Goal: Information Seeking & Learning: Check status

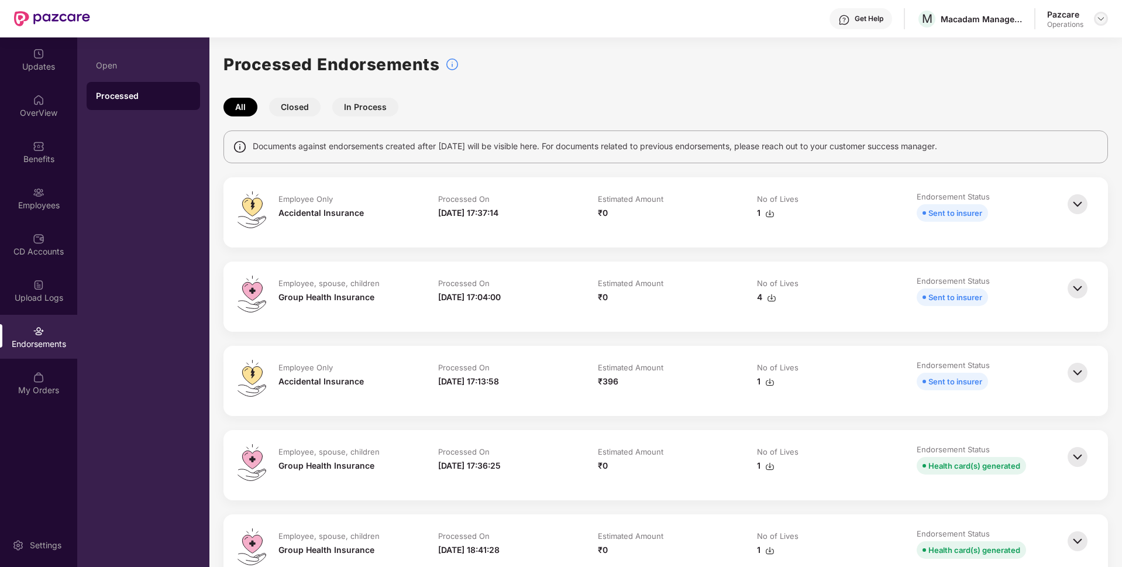
click at [1101, 20] on img at bounding box center [1101, 18] width 9 height 9
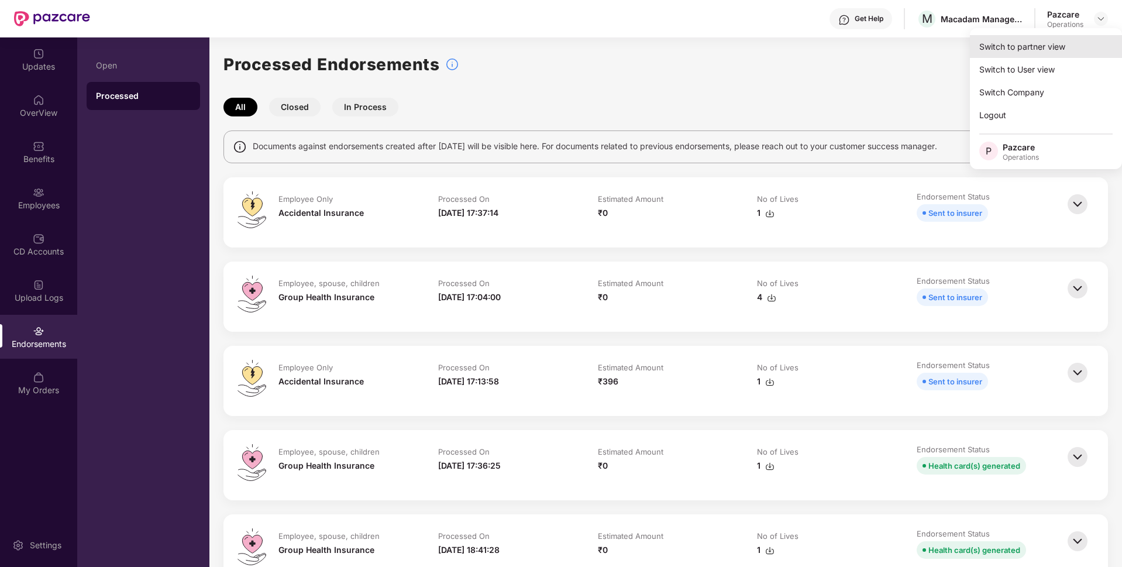
click at [1033, 42] on div "Switch to partner view" at bounding box center [1046, 46] width 152 height 23
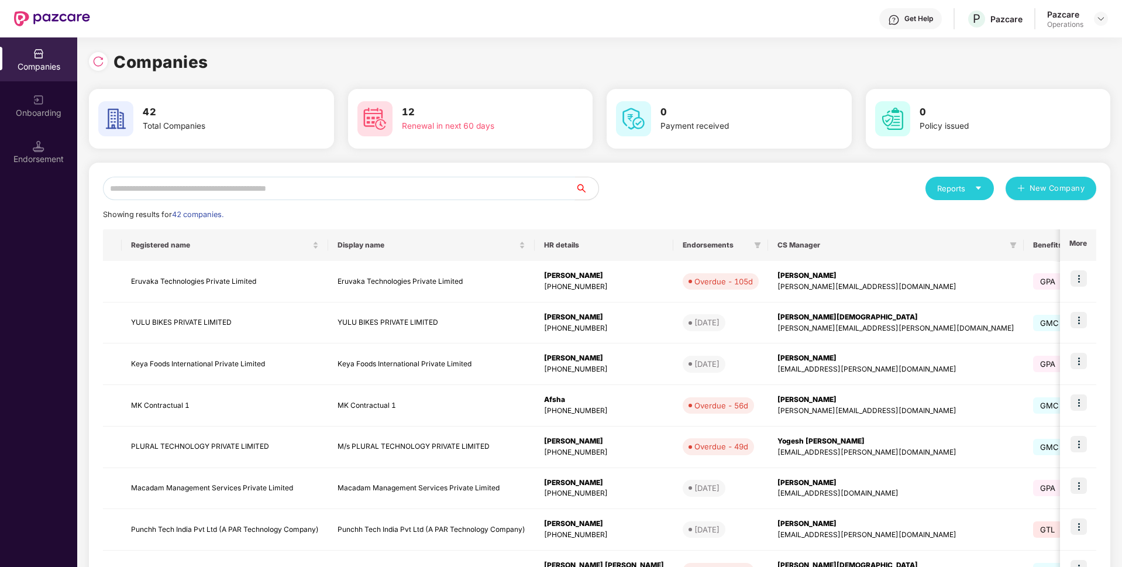
click at [341, 192] on input "text" at bounding box center [339, 188] width 472 height 23
type input "*"
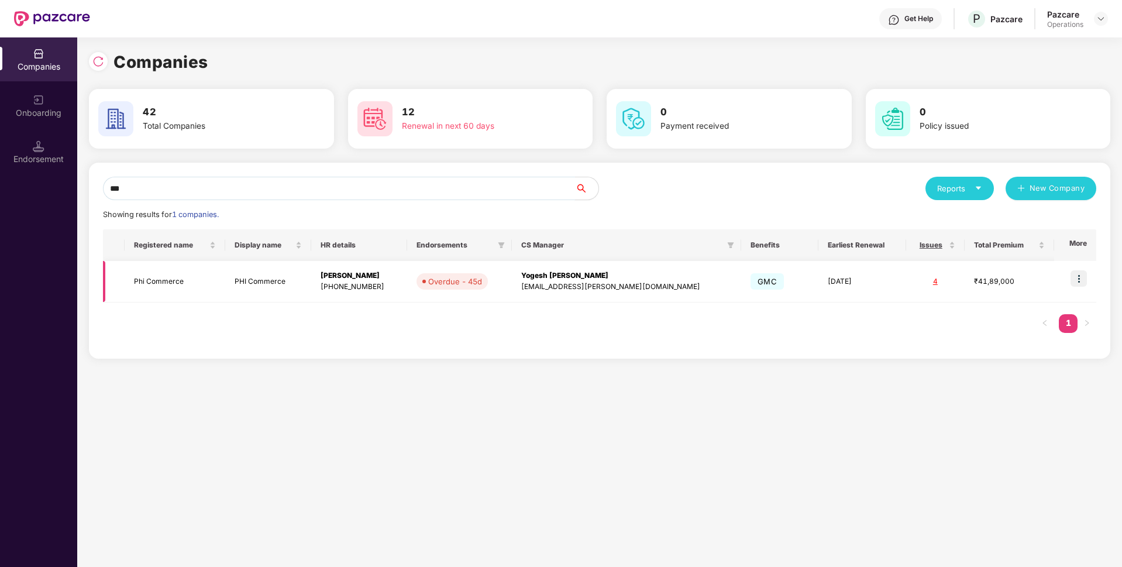
type input "***"
click at [1080, 272] on img at bounding box center [1079, 278] width 16 height 16
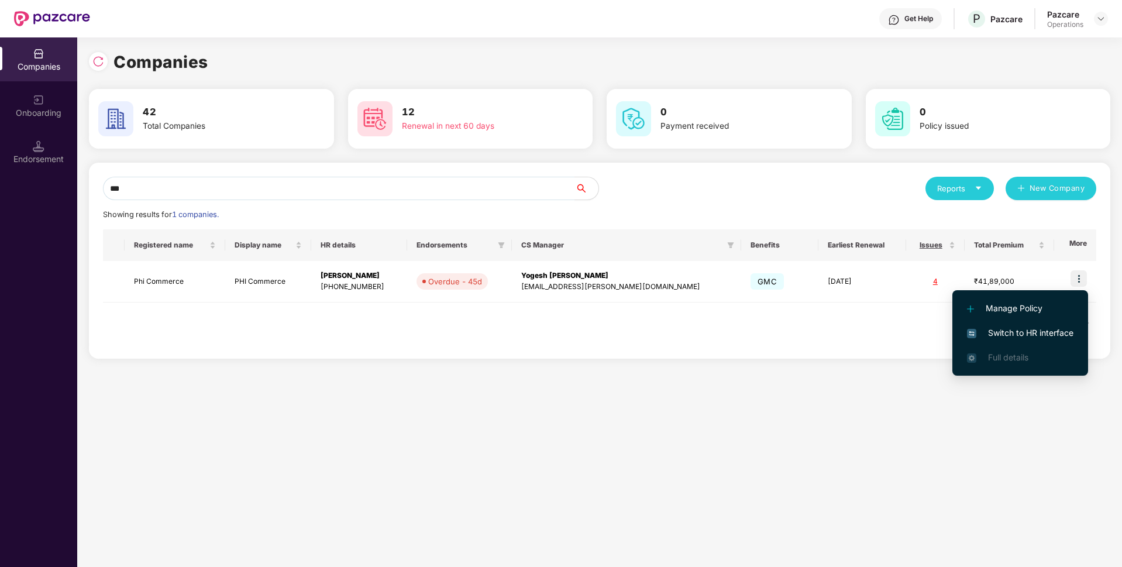
click at [980, 327] on span "Switch to HR interface" at bounding box center [1020, 333] width 106 height 13
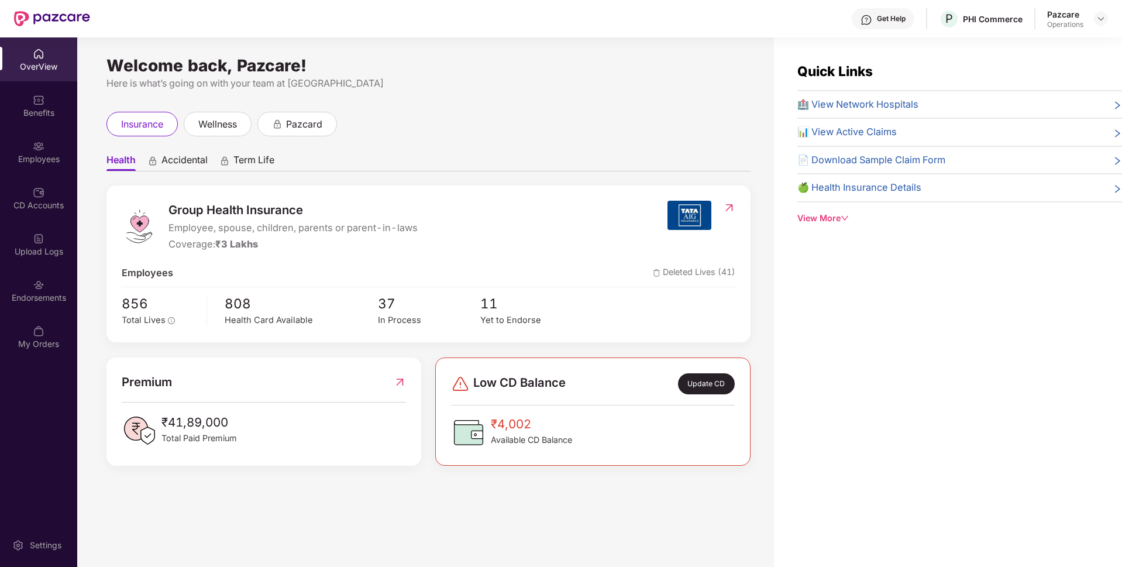
click at [39, 158] on div "Employees" at bounding box center [38, 159] width 77 height 12
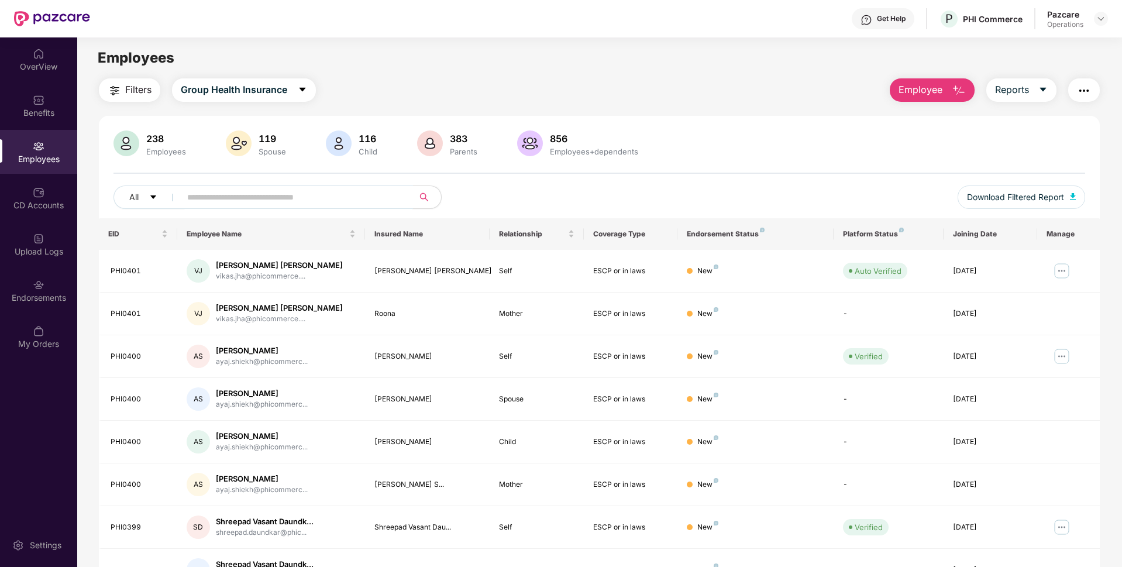
click at [256, 196] on input "text" at bounding box center [292, 197] width 210 height 18
click at [122, 89] on img "button" at bounding box center [115, 91] width 14 height 14
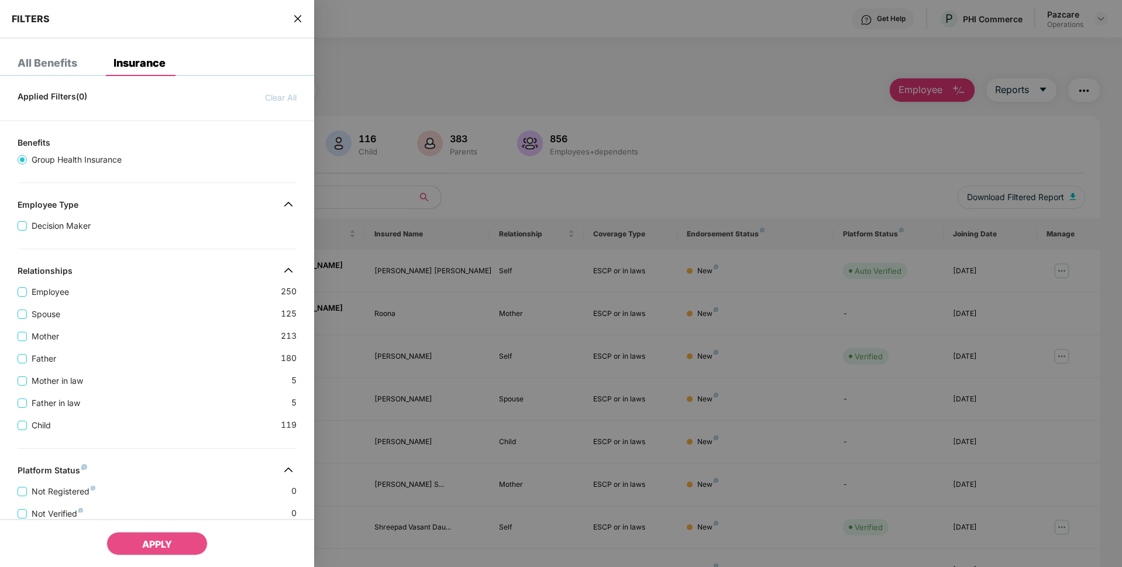
click at [297, 15] on icon "close" at bounding box center [297, 18] width 9 height 9
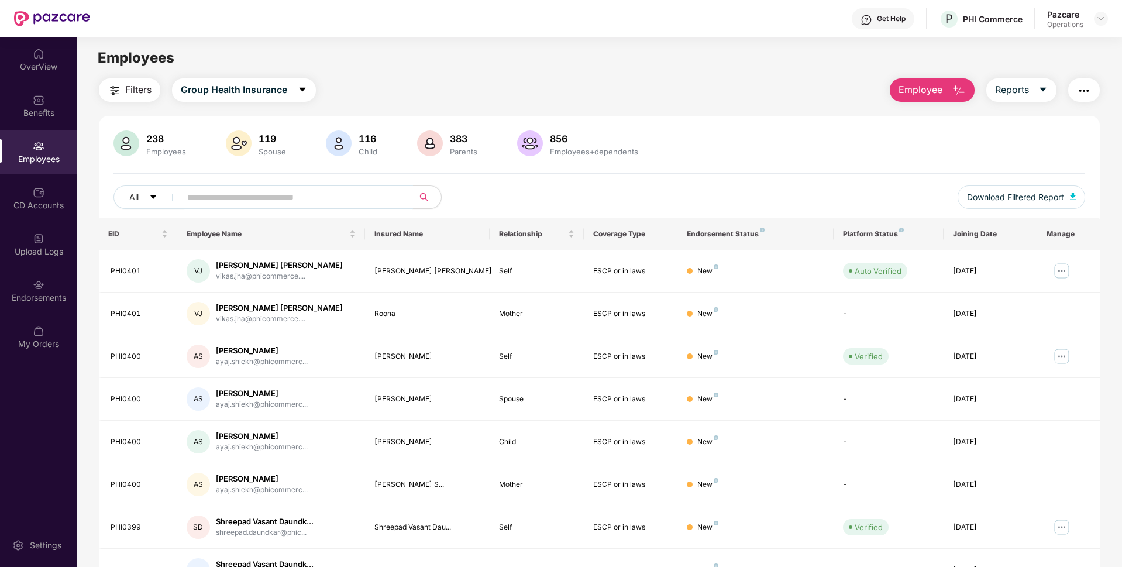
click at [204, 188] on input "text" at bounding box center [292, 197] width 210 height 18
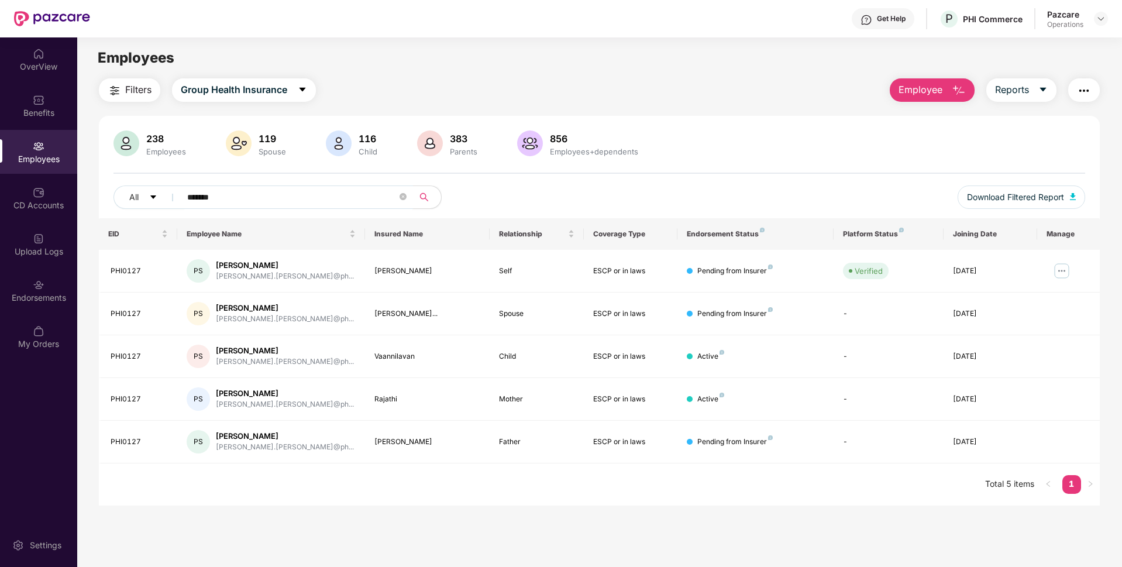
type input "*******"
click at [137, 95] on span "Filters" at bounding box center [138, 90] width 26 height 15
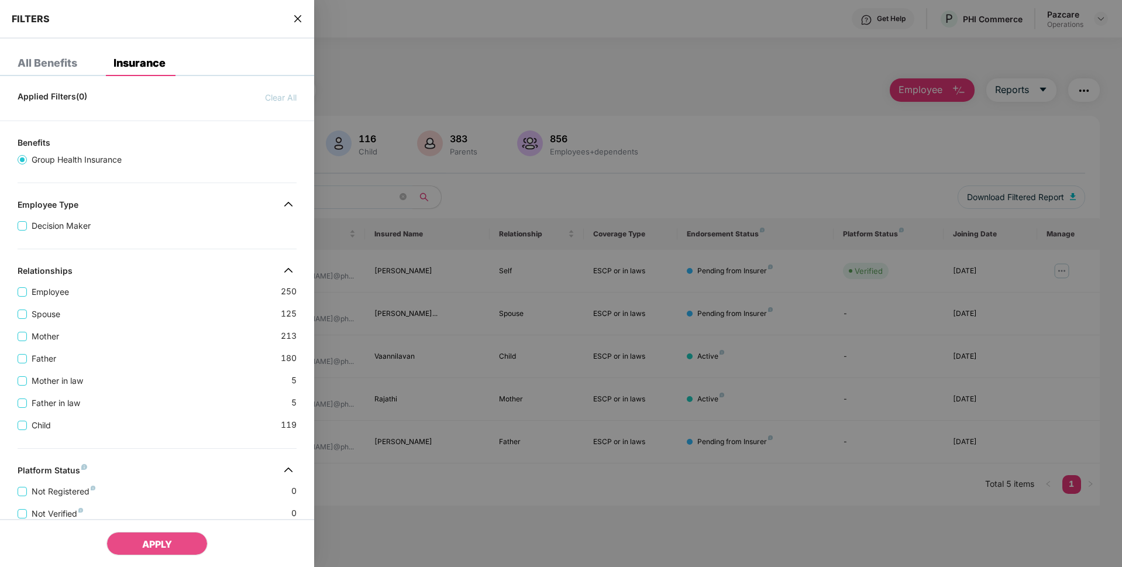
scroll to position [263, 0]
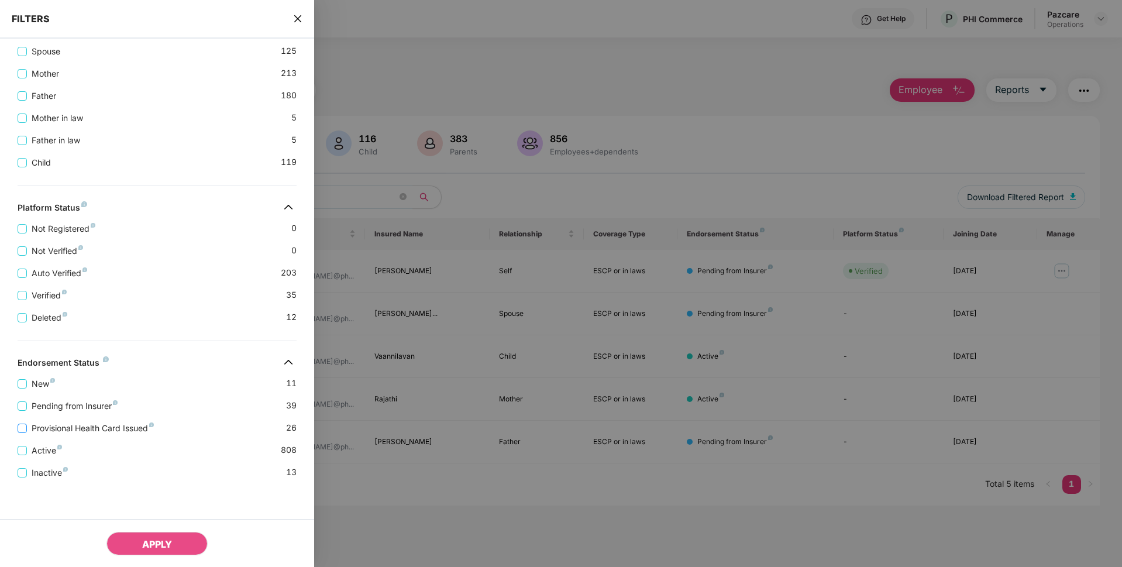
click at [44, 431] on span "Provisional Health Card Issued" at bounding box center [93, 428] width 132 height 13
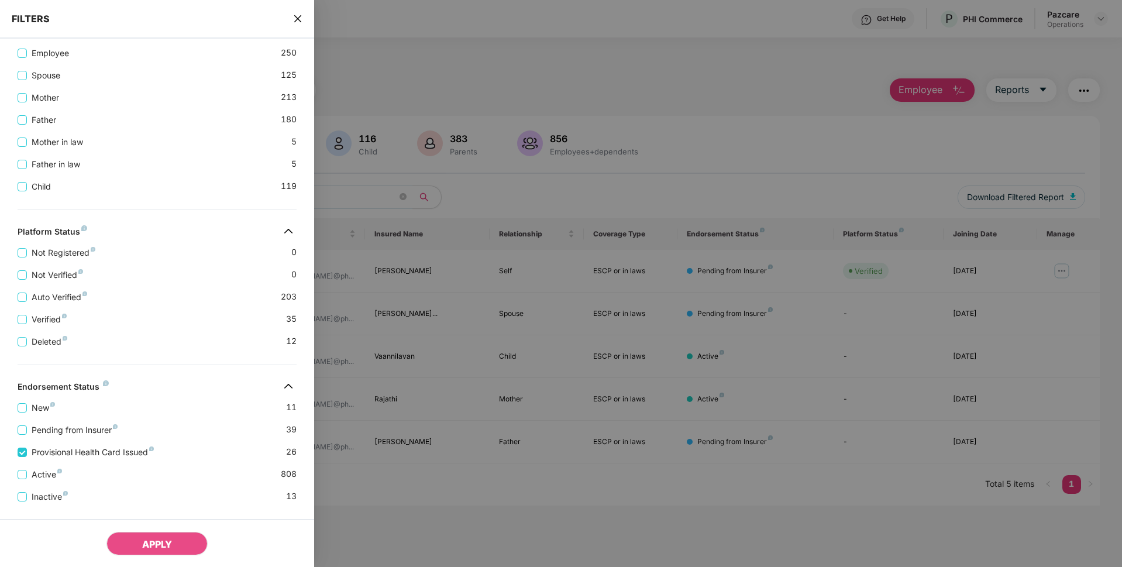
click at [302, 20] on icon "close" at bounding box center [297, 18] width 9 height 9
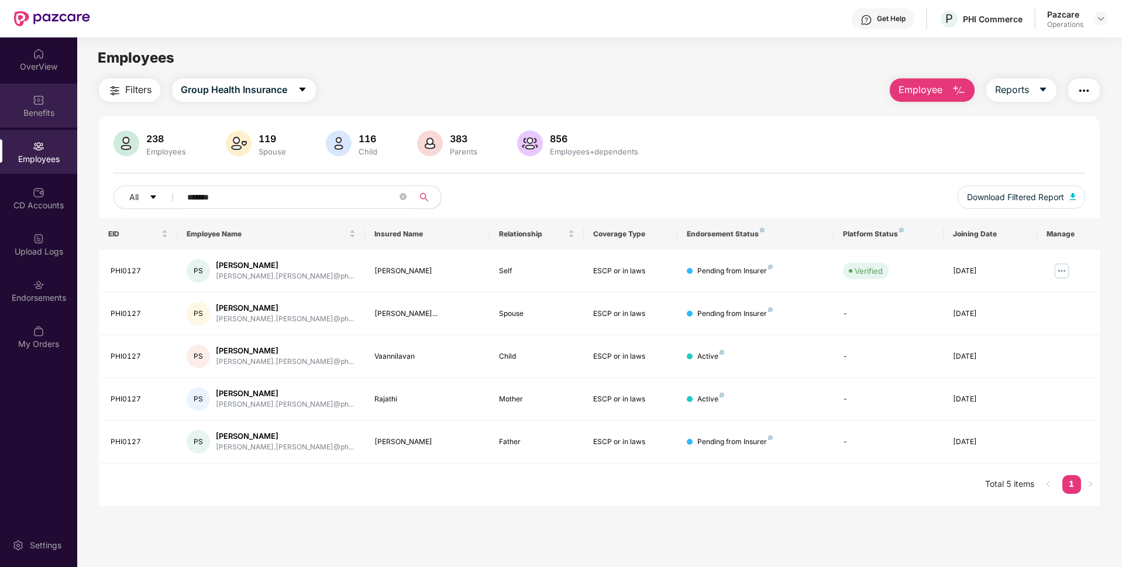
click at [33, 99] on img at bounding box center [39, 100] width 12 height 12
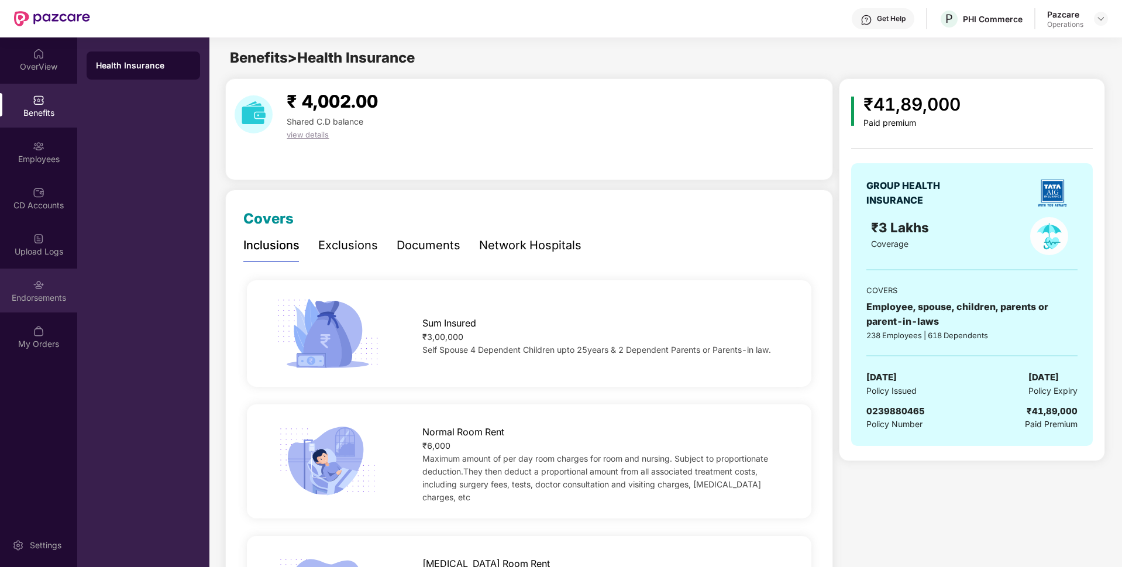
click at [13, 277] on div "Endorsements" at bounding box center [38, 291] width 77 height 44
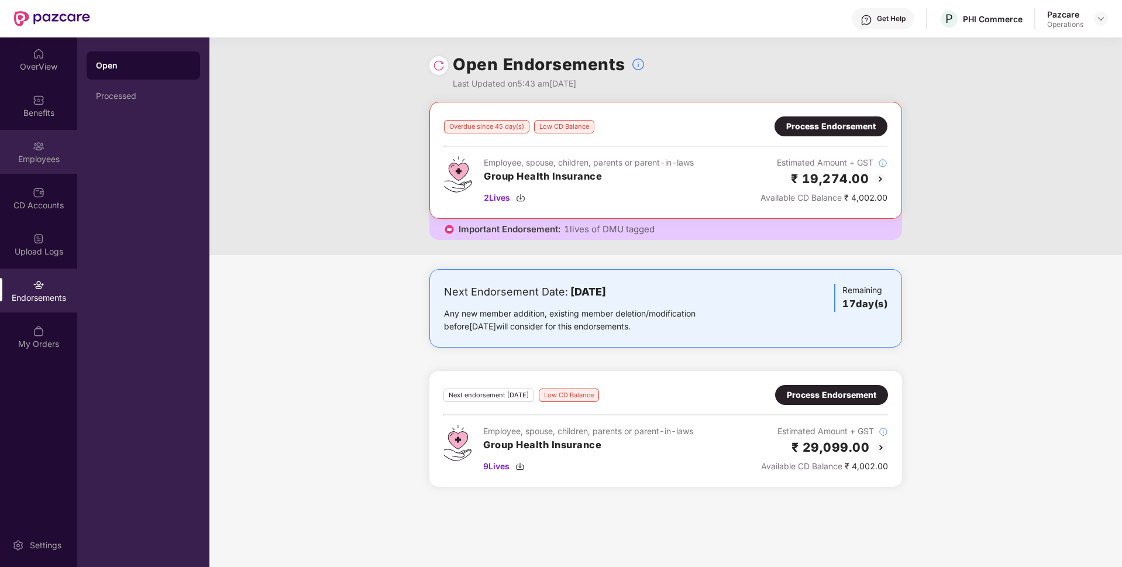
click at [28, 162] on div "Employees" at bounding box center [38, 159] width 77 height 12
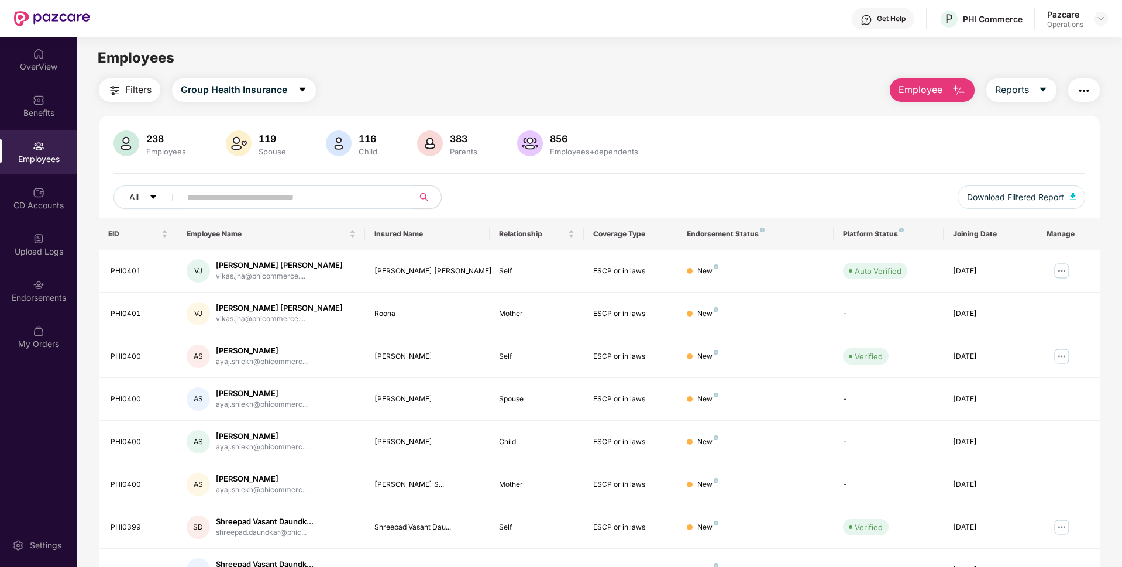
click at [138, 92] on span "Filters" at bounding box center [138, 90] width 26 height 15
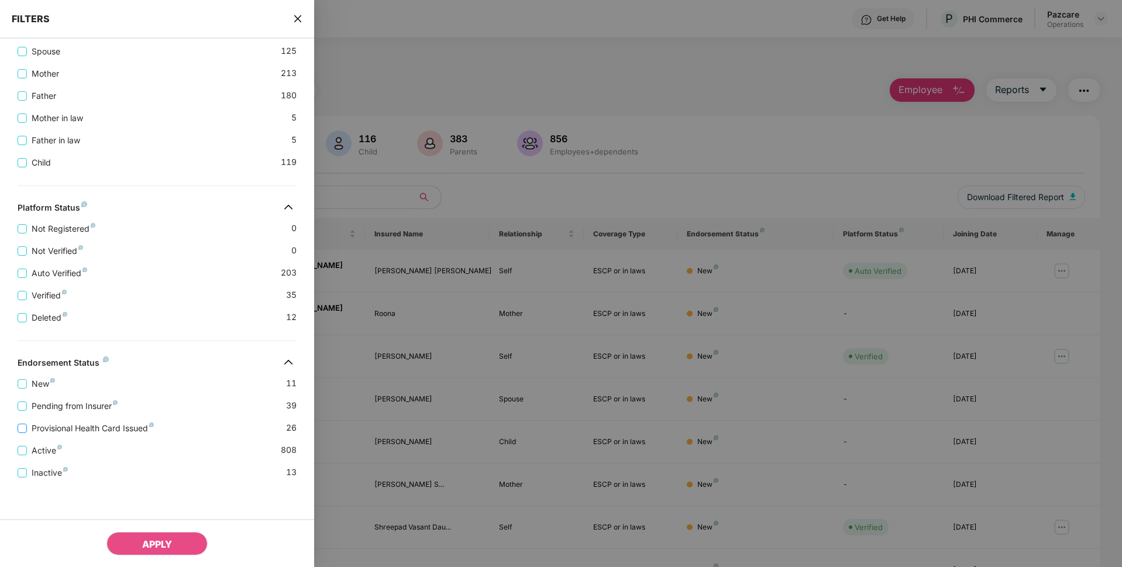
click at [45, 424] on span "Provisional Health Card Issued" at bounding box center [93, 428] width 132 height 13
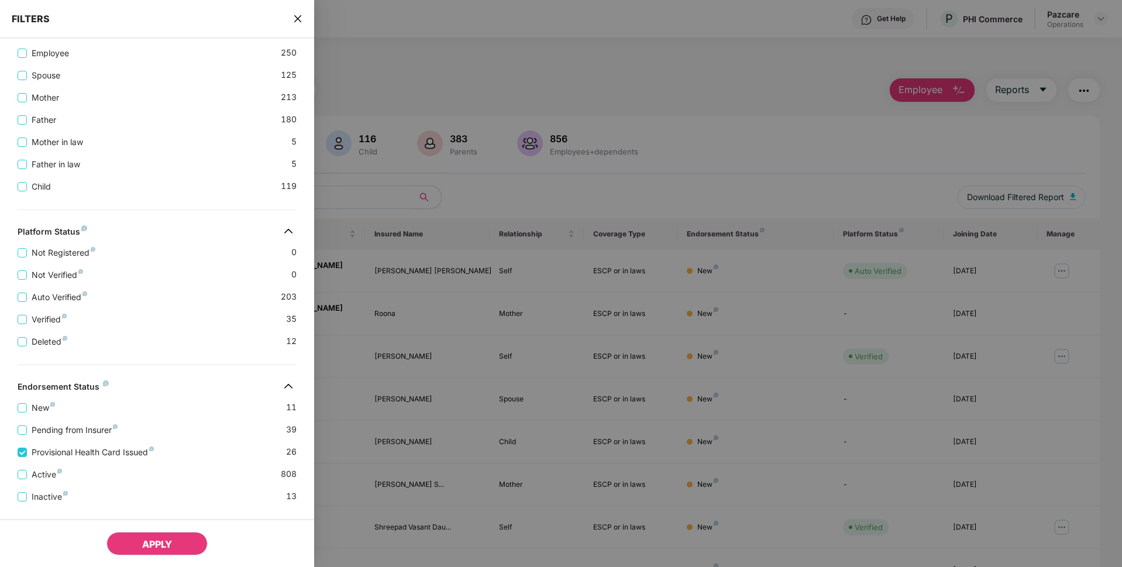
click at [156, 537] on button "APPLY" at bounding box center [156, 543] width 101 height 23
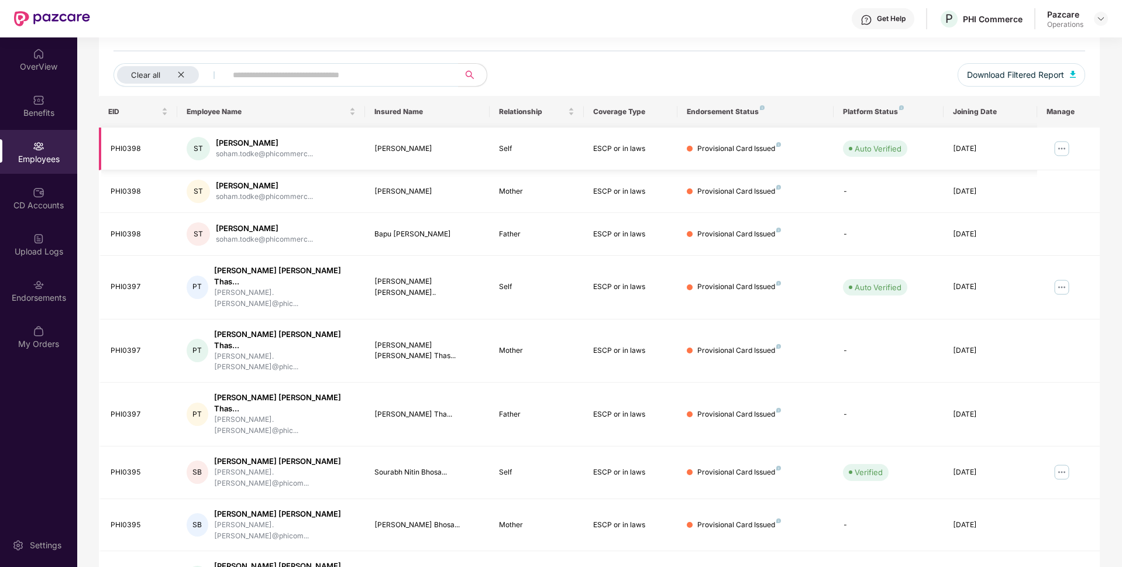
scroll to position [123, 0]
click at [184, 74] on icon "close" at bounding box center [181, 74] width 8 height 8
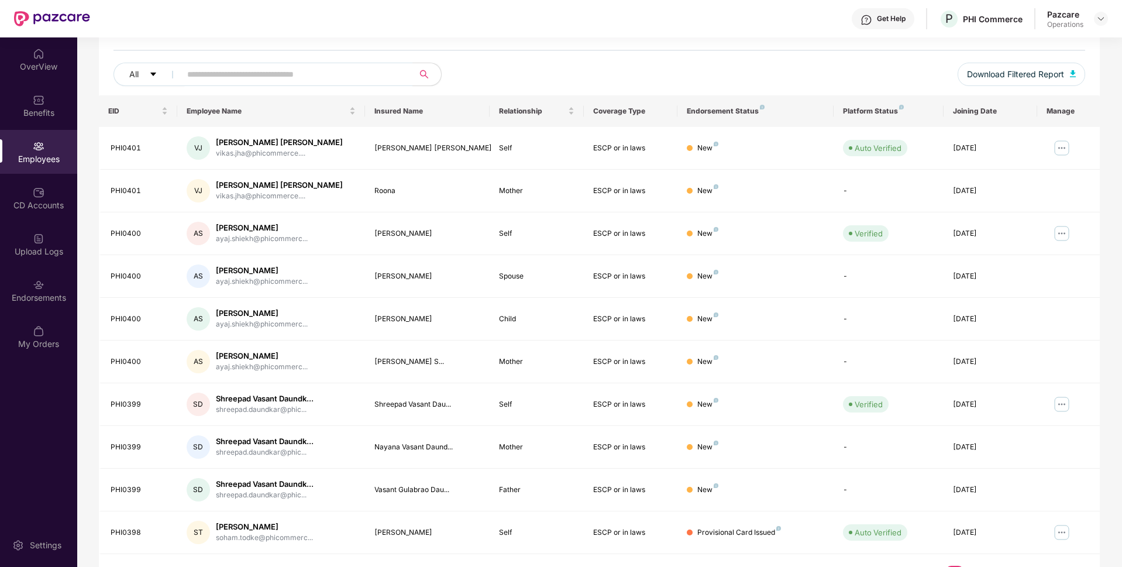
scroll to position [0, 0]
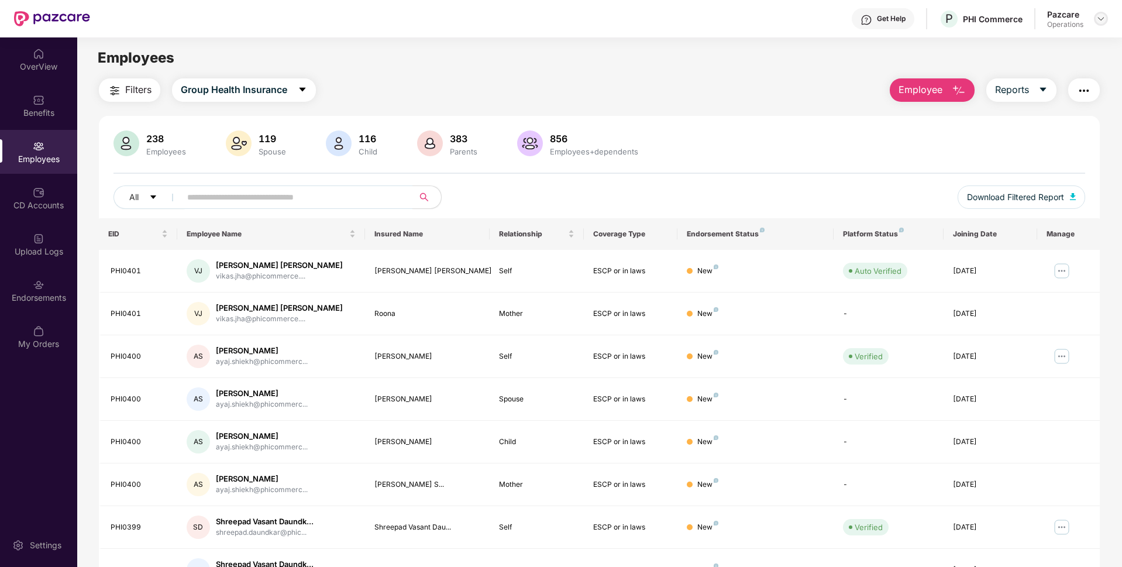
click at [1100, 22] on img at bounding box center [1101, 18] width 9 height 9
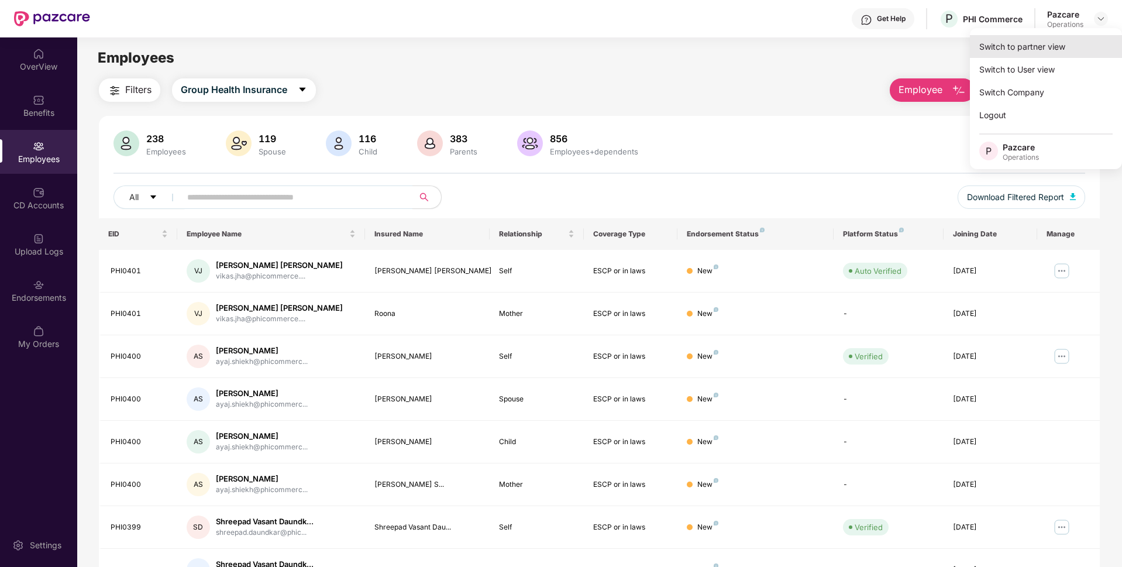
click at [1026, 39] on div "Switch to partner view" at bounding box center [1046, 46] width 152 height 23
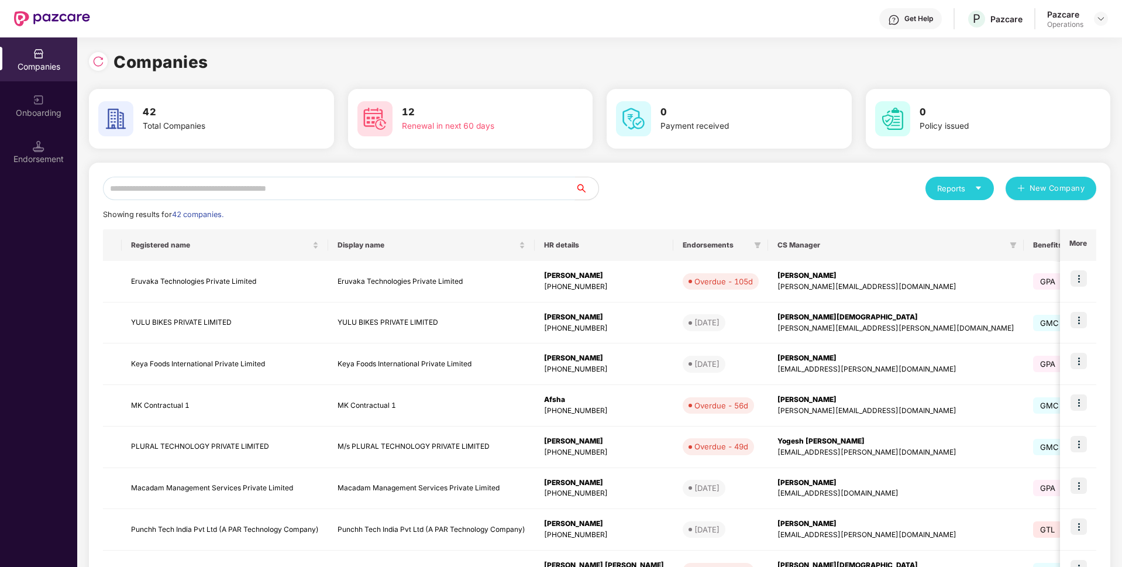
click at [351, 186] on input "text" at bounding box center [339, 188] width 472 height 23
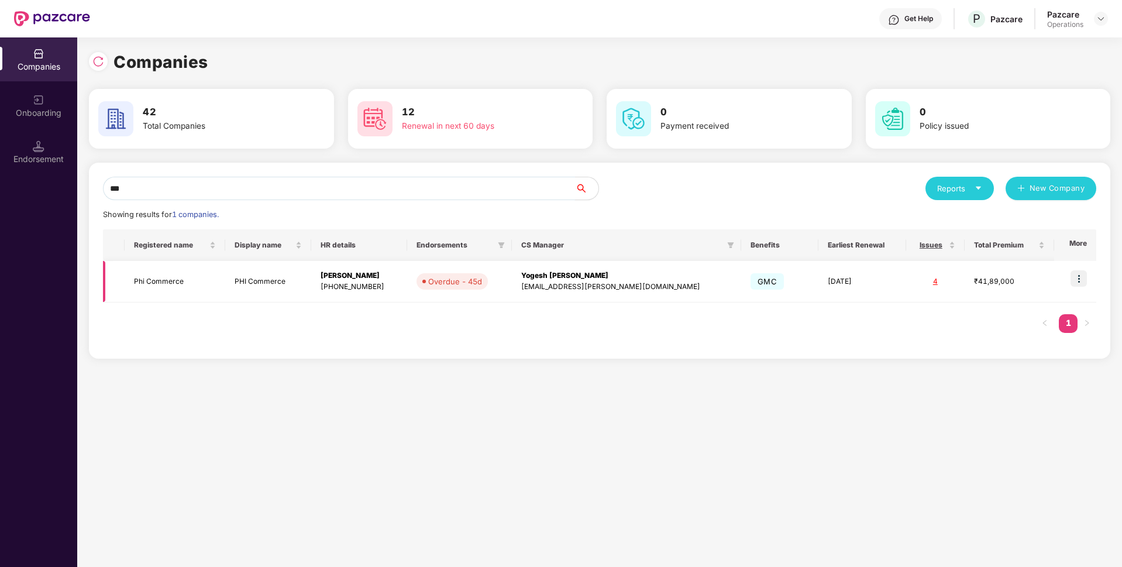
type input "***"
click at [1080, 283] on img at bounding box center [1079, 278] width 16 height 16
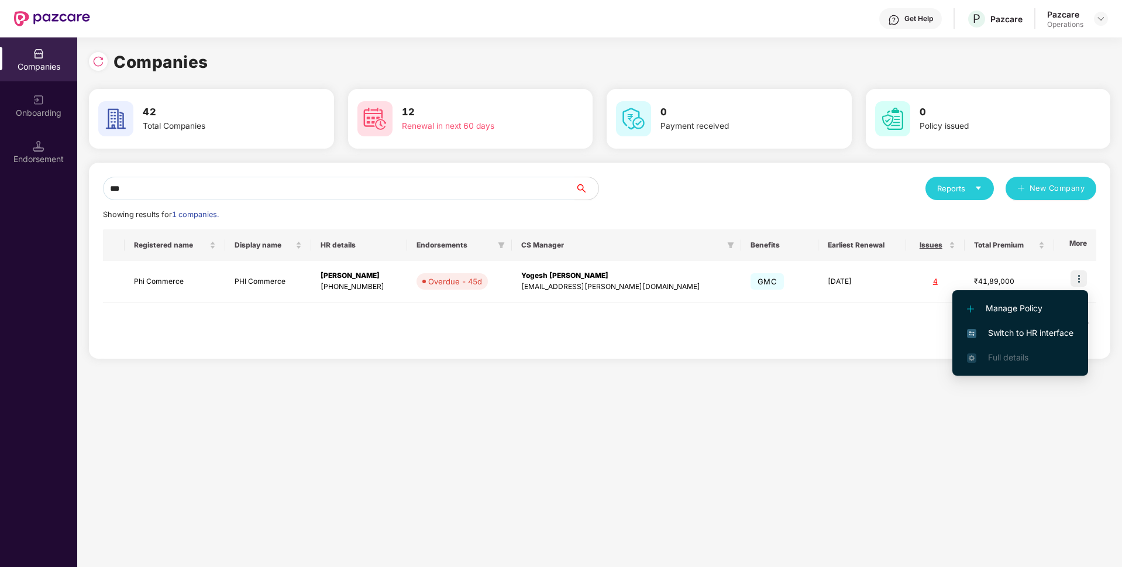
click at [1011, 327] on span "Switch to HR interface" at bounding box center [1020, 333] width 106 height 13
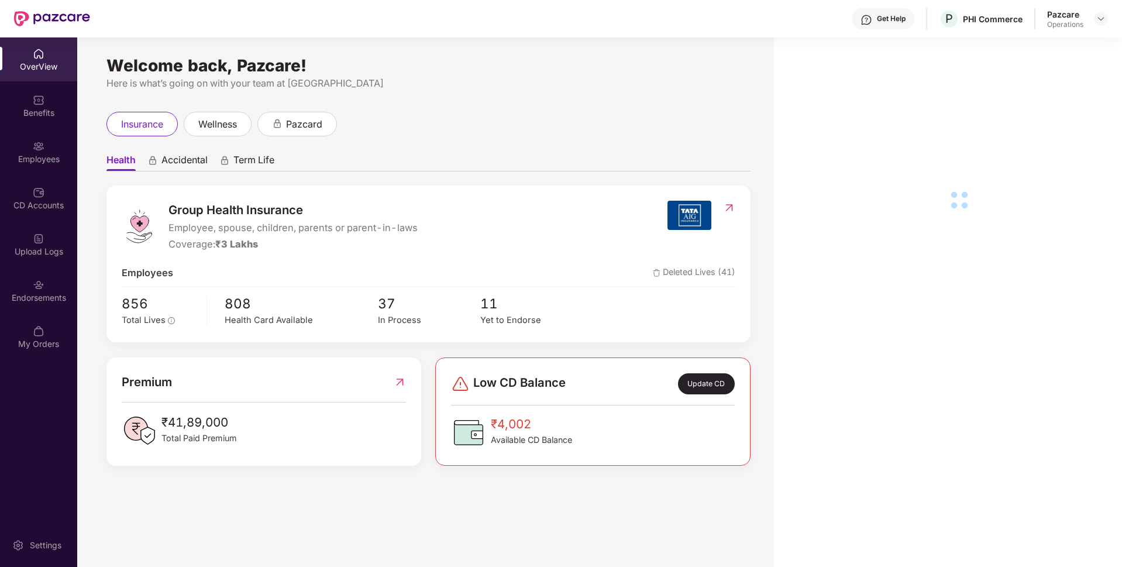
click at [30, 303] on div "Endorsements" at bounding box center [38, 298] width 77 height 12
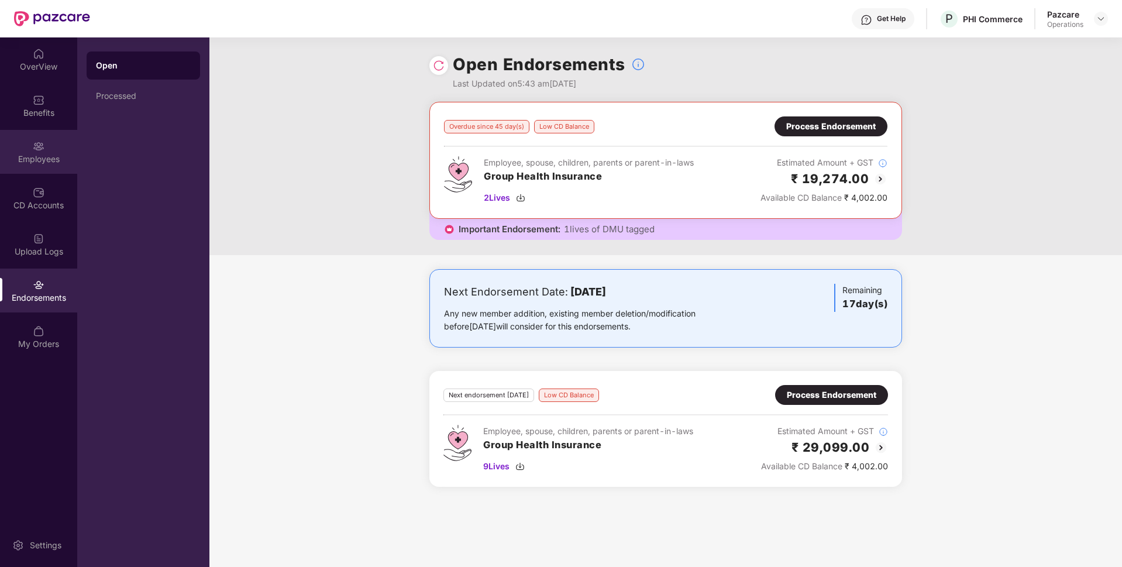
click at [61, 159] on div "Employees" at bounding box center [38, 159] width 77 height 12
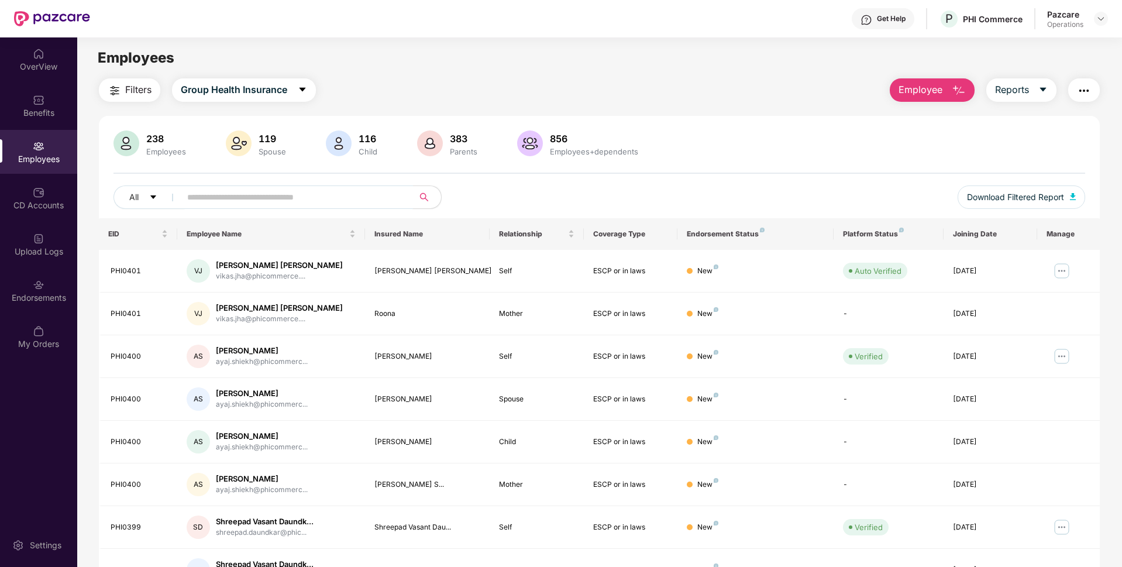
click at [205, 201] on input "text" at bounding box center [292, 197] width 210 height 18
paste input "*******"
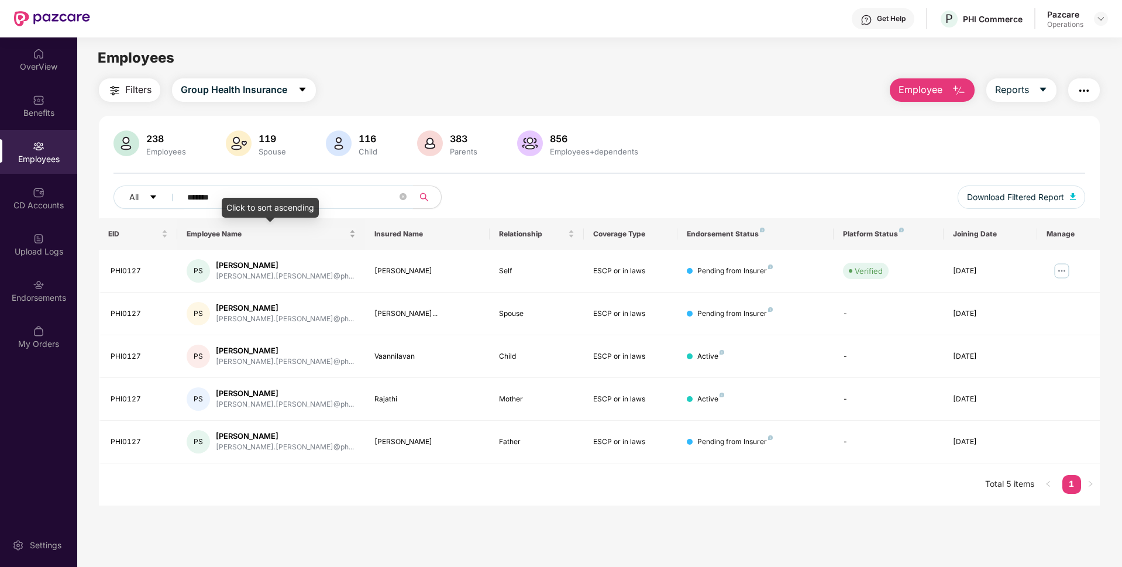
type input "*******"
click at [401, 200] on icon "close-circle" at bounding box center [403, 196] width 7 height 7
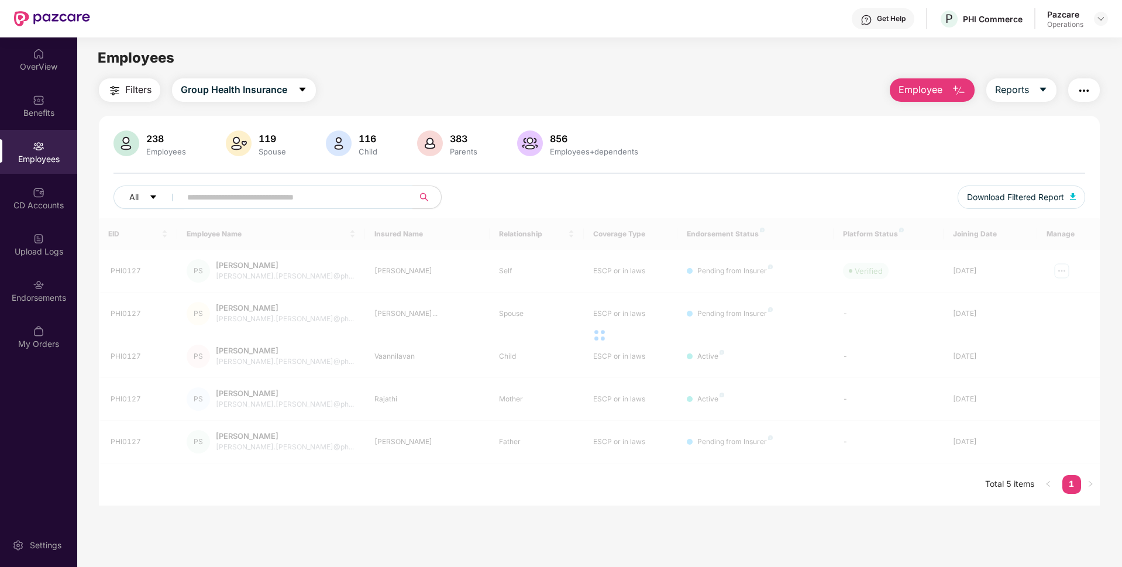
click at [121, 90] on img "button" at bounding box center [115, 91] width 14 height 14
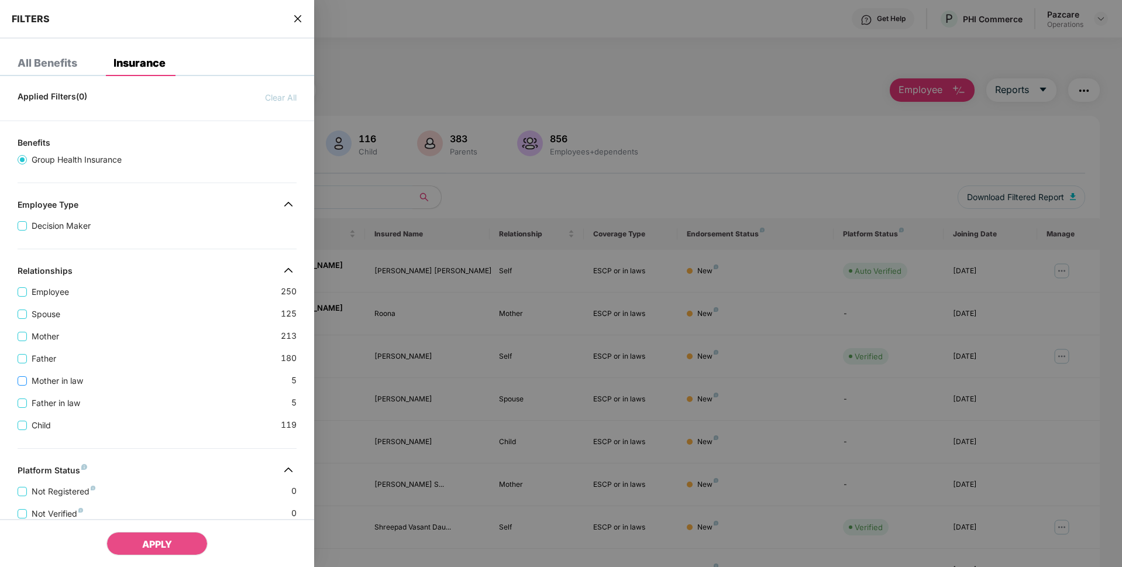
scroll to position [263, 0]
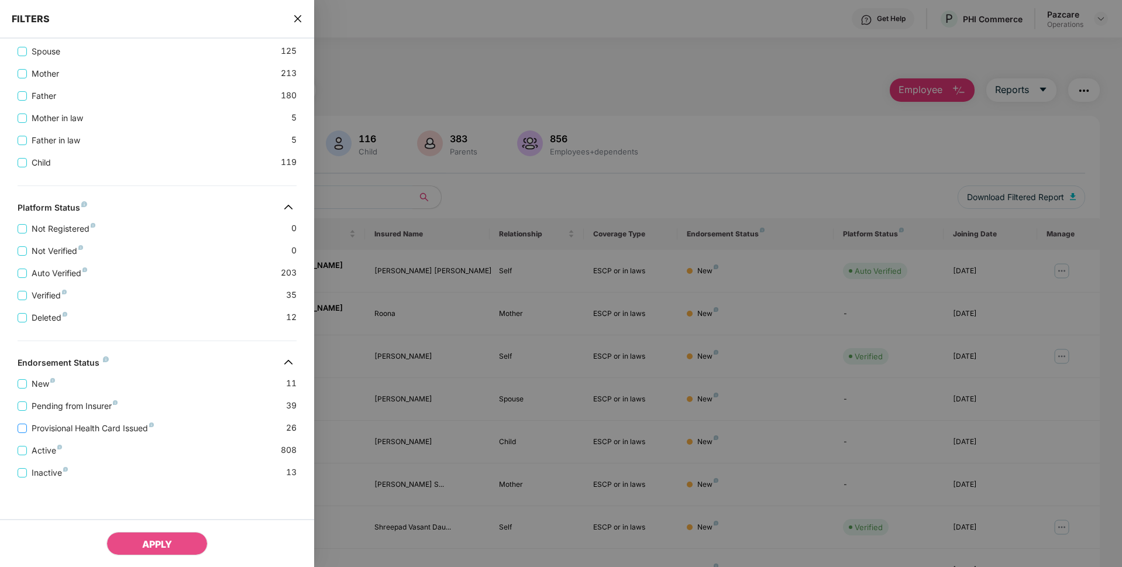
click at [63, 430] on span "Provisional Health Card Issued" at bounding box center [93, 428] width 132 height 13
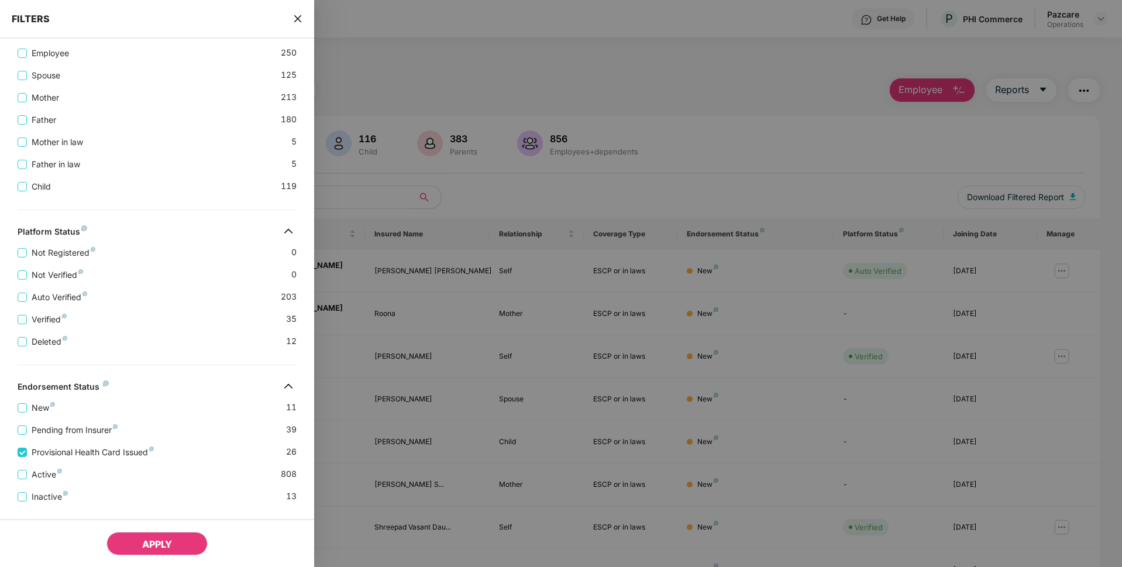
click at [165, 542] on span "APPLY" at bounding box center [157, 544] width 30 height 12
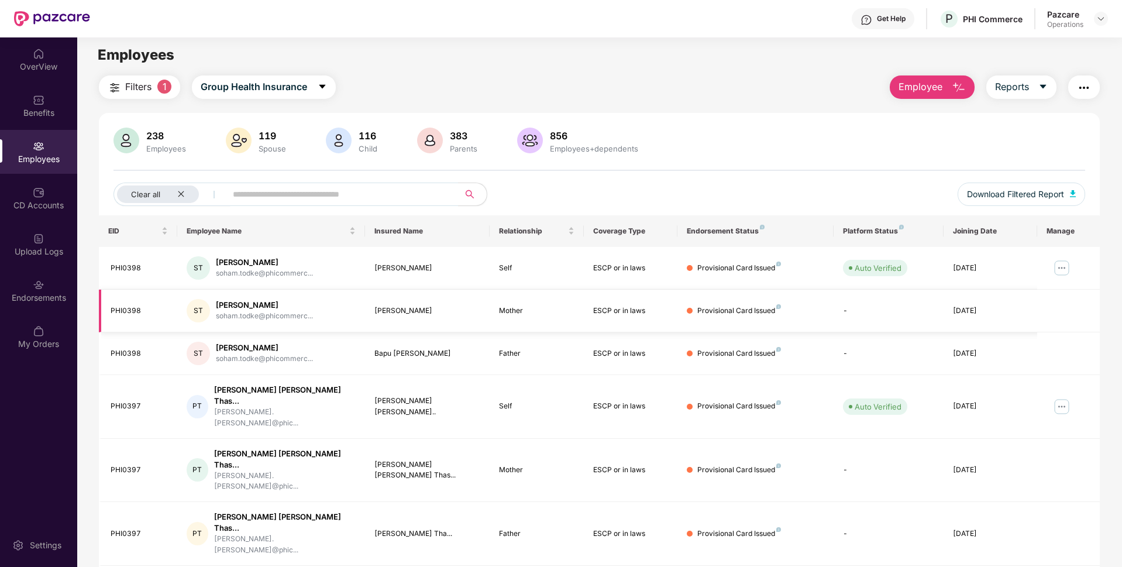
scroll to position [0, 0]
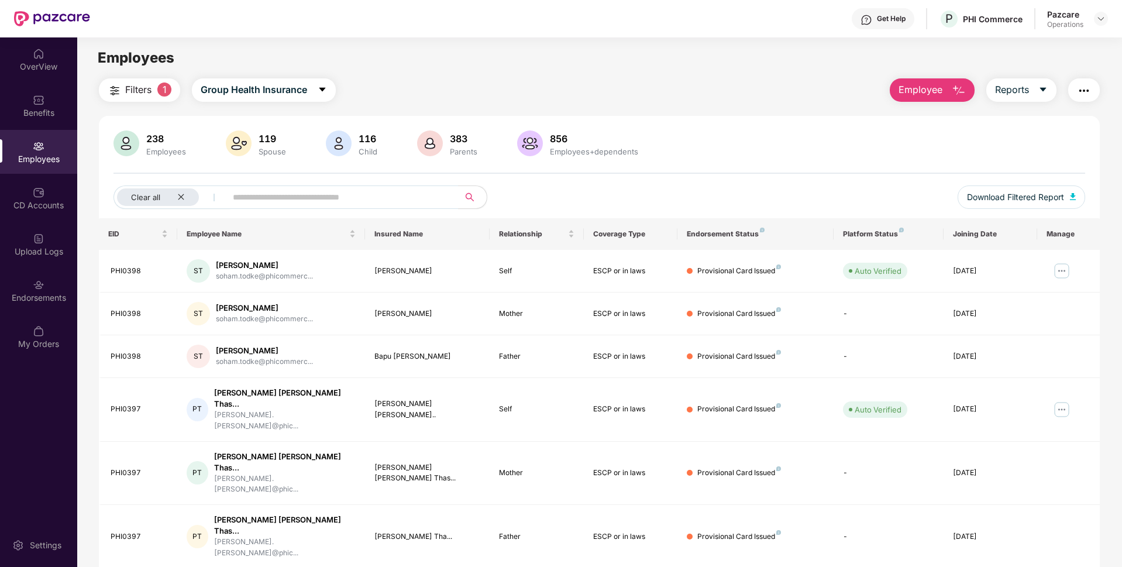
click at [130, 82] on button "Filters 1" at bounding box center [139, 89] width 81 height 23
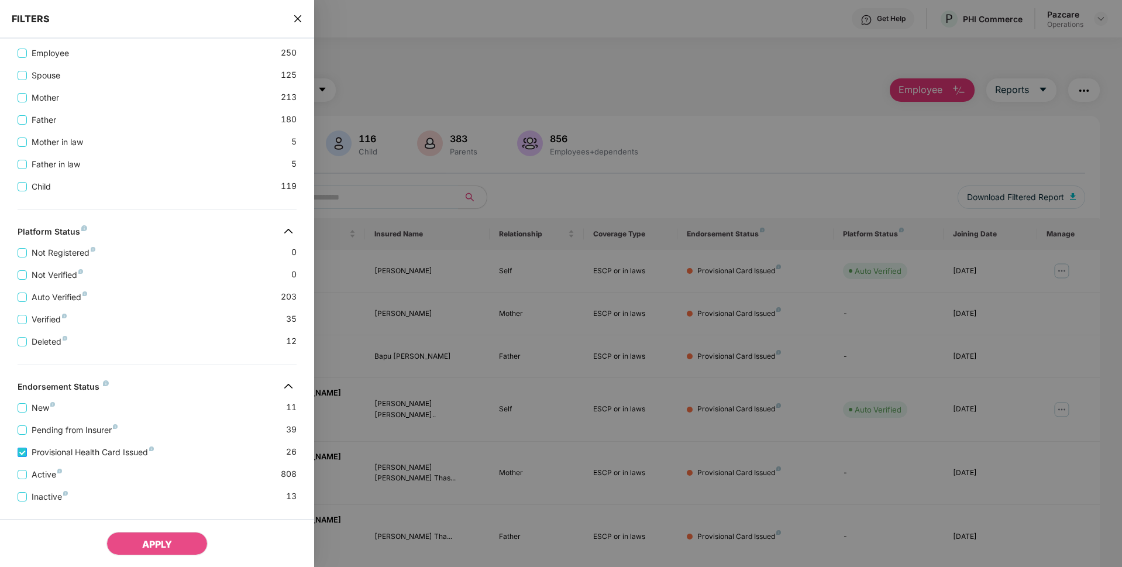
click at [28, 456] on span "Provisional Health Card Issued" at bounding box center [93, 452] width 132 height 13
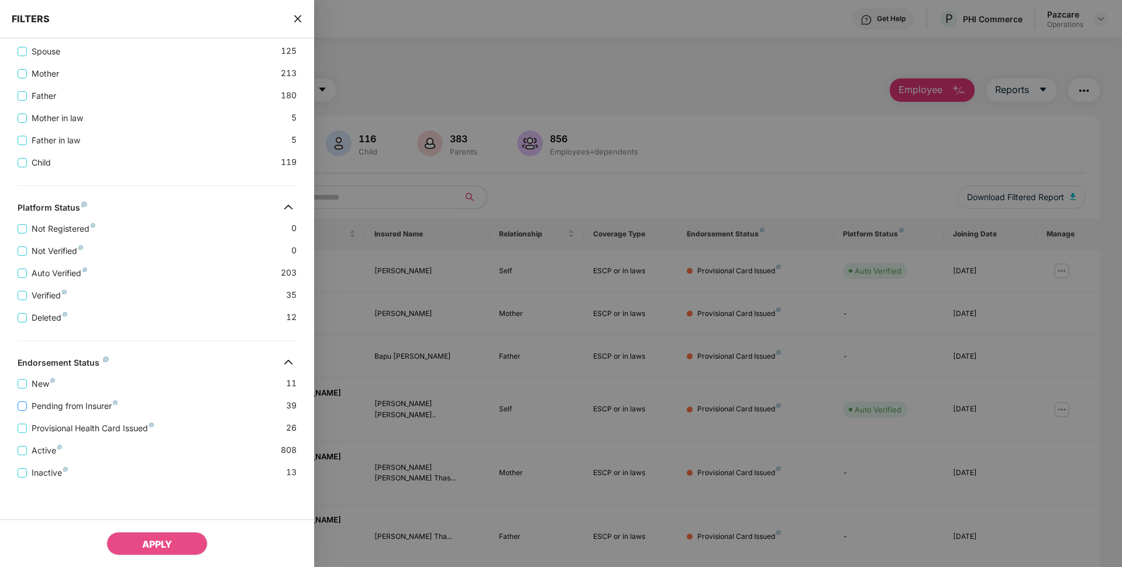
click at [34, 410] on span "Pending from Insurer" at bounding box center [74, 406] width 95 height 13
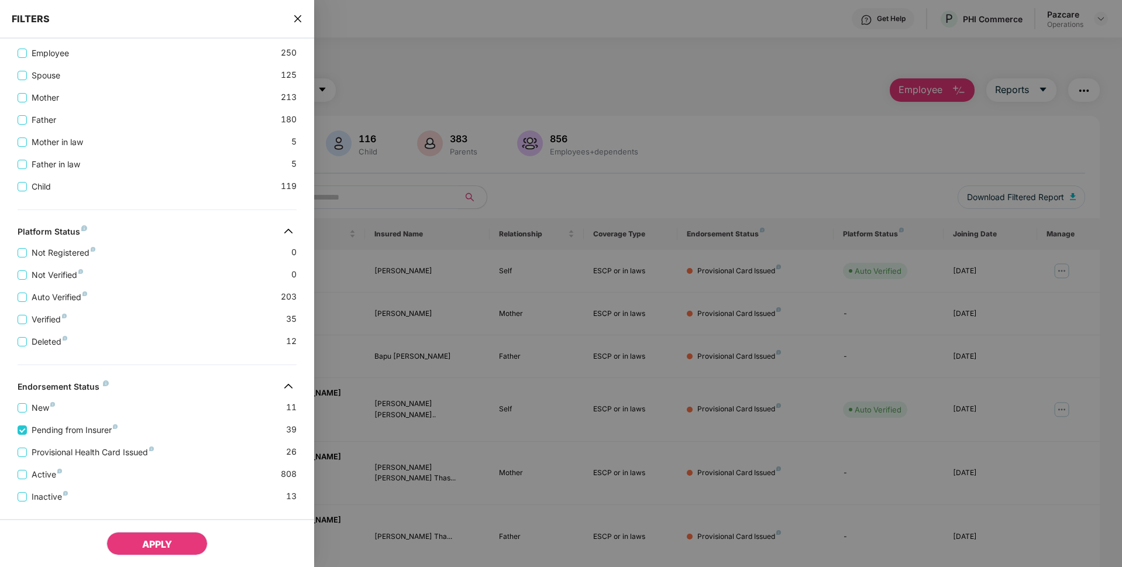
click at [146, 537] on button "APPLY" at bounding box center [156, 543] width 101 height 23
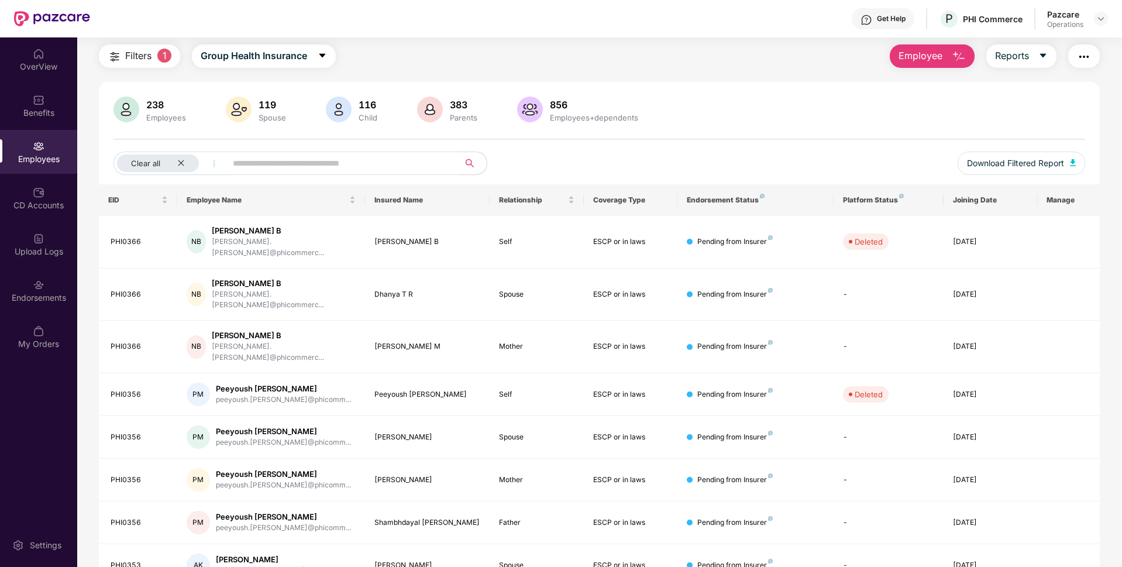
scroll to position [152, 0]
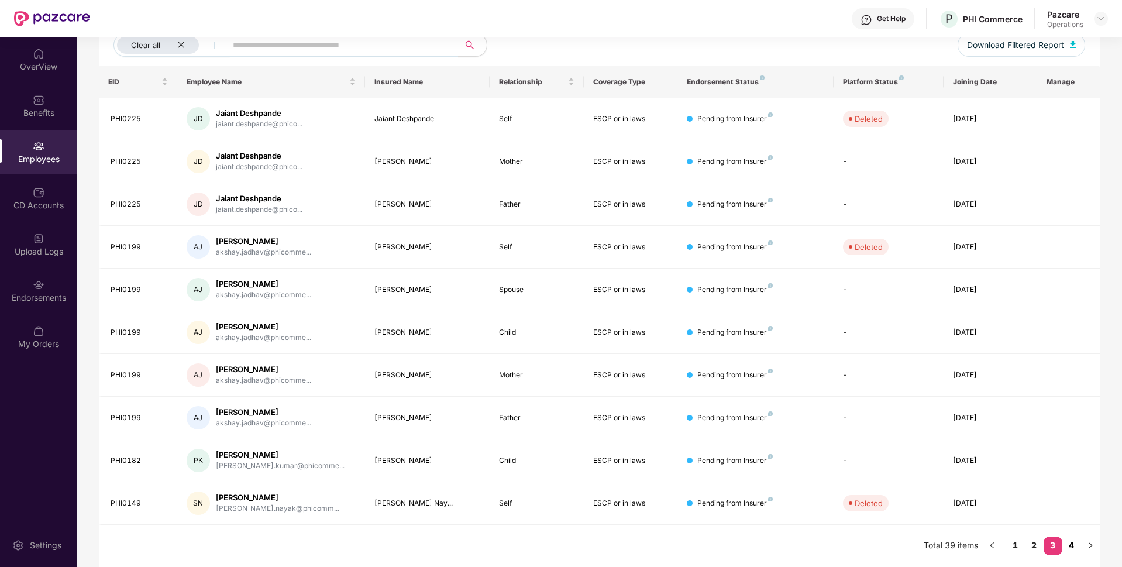
click at [1070, 545] on link "4" at bounding box center [1072, 546] width 19 height 18
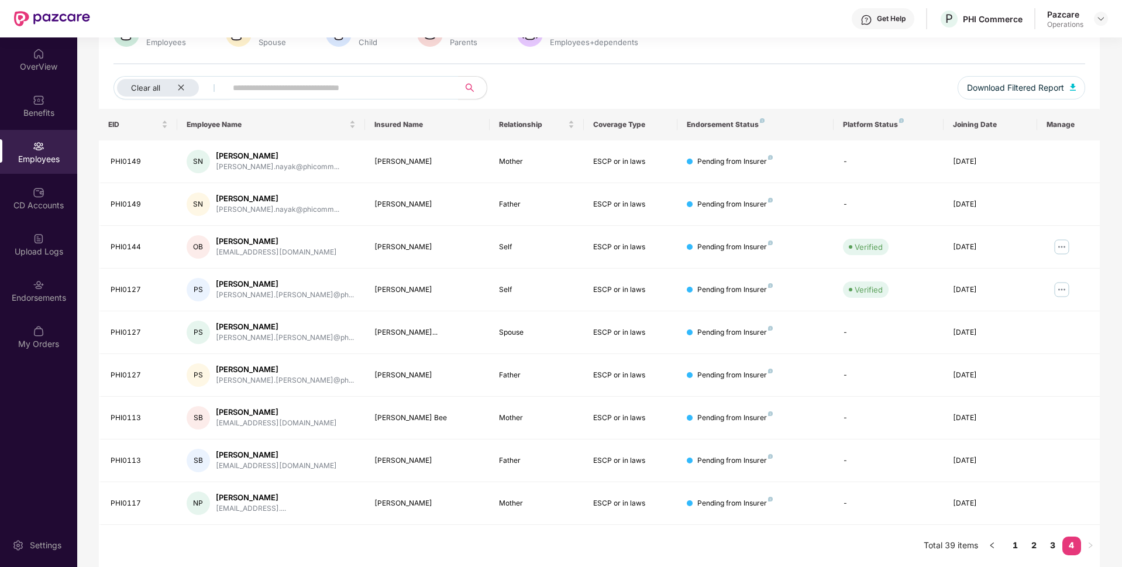
scroll to position [109, 0]
click at [182, 87] on icon "close" at bounding box center [181, 88] width 6 height 6
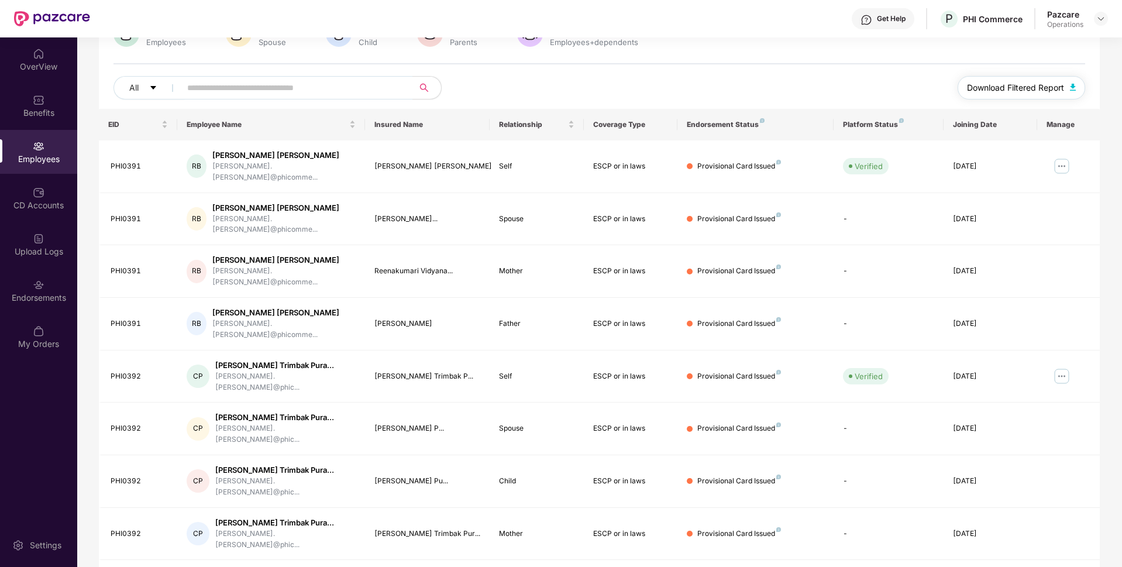
click at [991, 81] on span "Download Filtered Report" at bounding box center [1015, 87] width 97 height 13
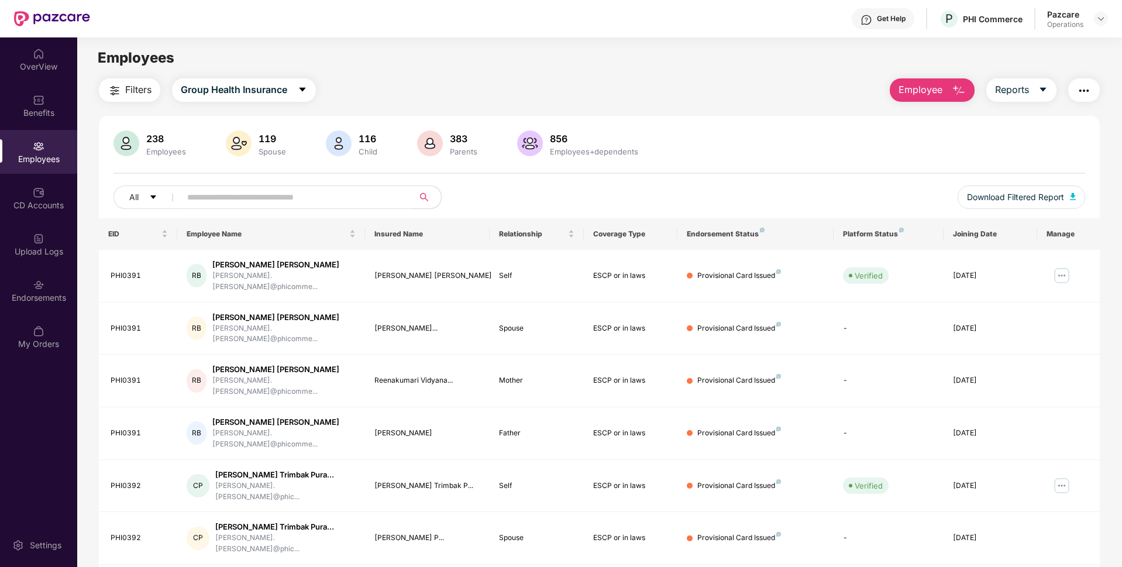
click at [1088, 92] on img "button" at bounding box center [1084, 91] width 14 height 14
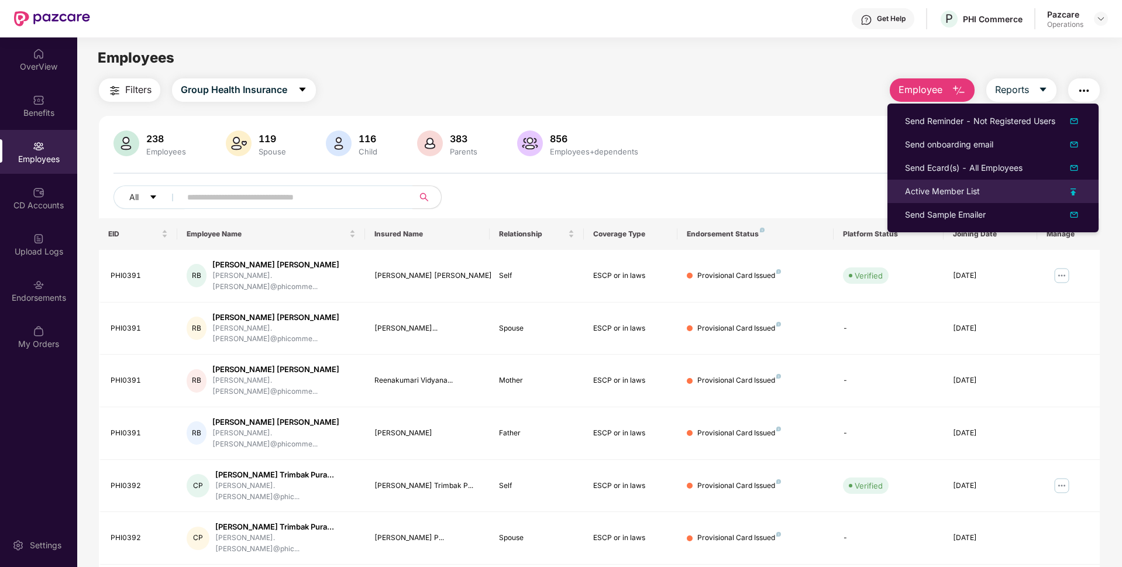
click at [927, 189] on div "Active Member List" at bounding box center [942, 191] width 75 height 13
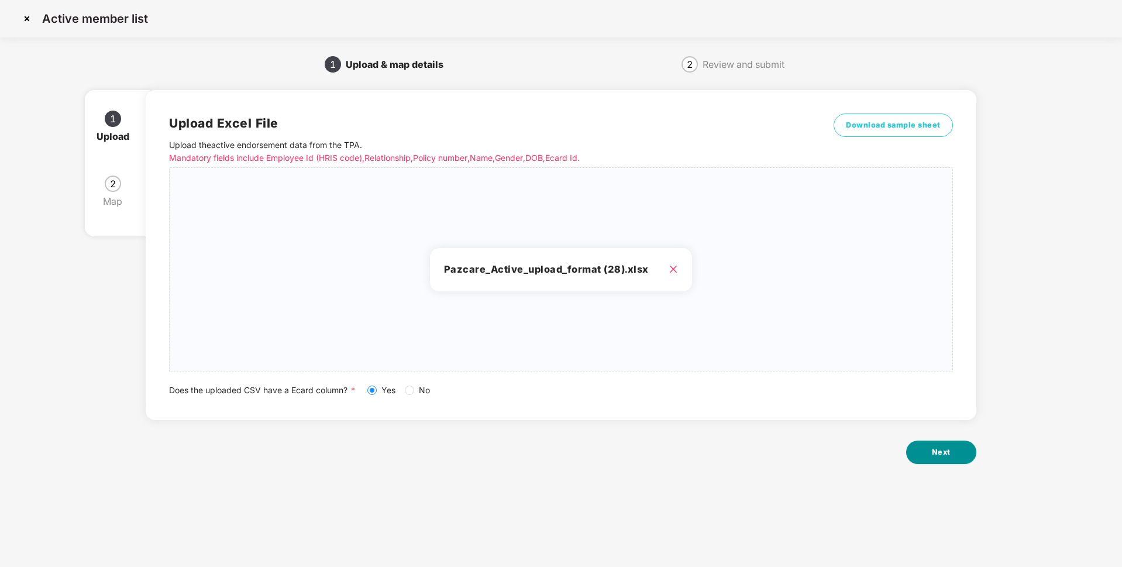
click at [940, 452] on span "Next" at bounding box center [941, 452] width 19 height 12
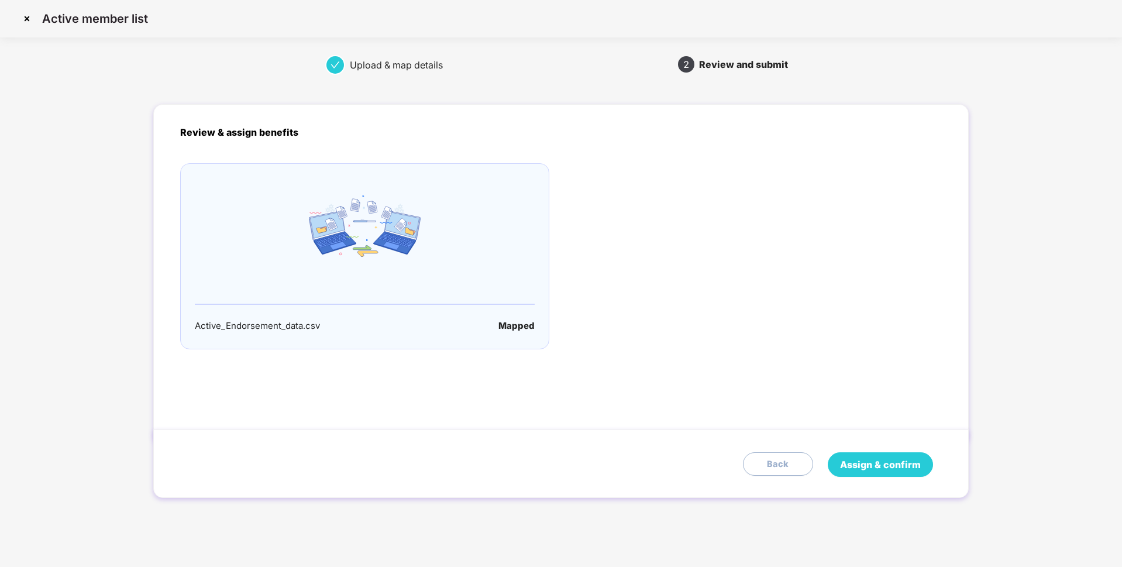
click at [875, 466] on span "Assign & confirm" at bounding box center [880, 465] width 81 height 15
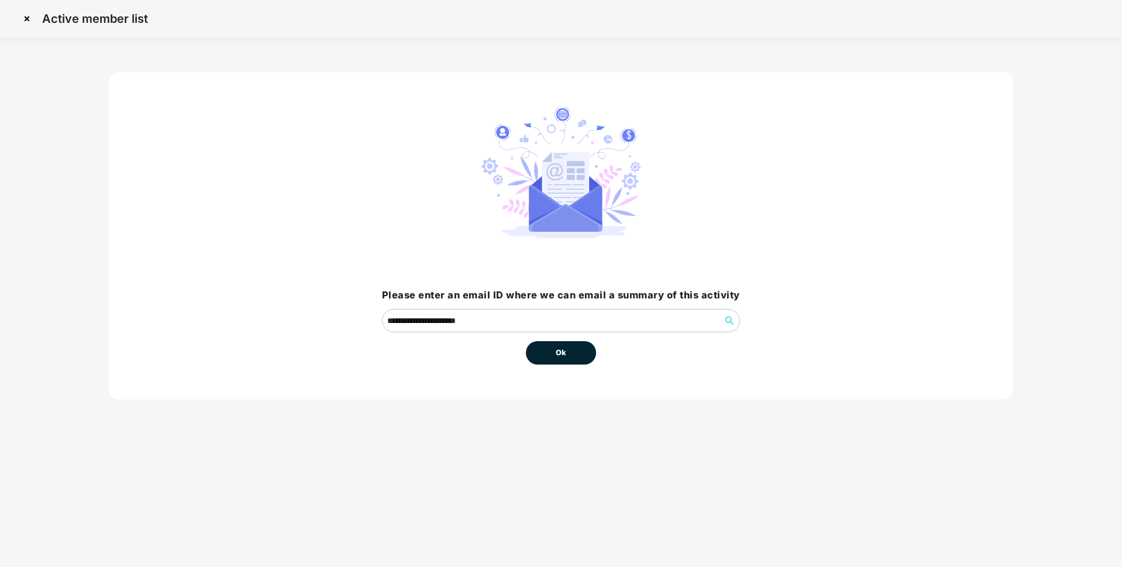
click at [551, 358] on button "Ok" at bounding box center [561, 352] width 70 height 23
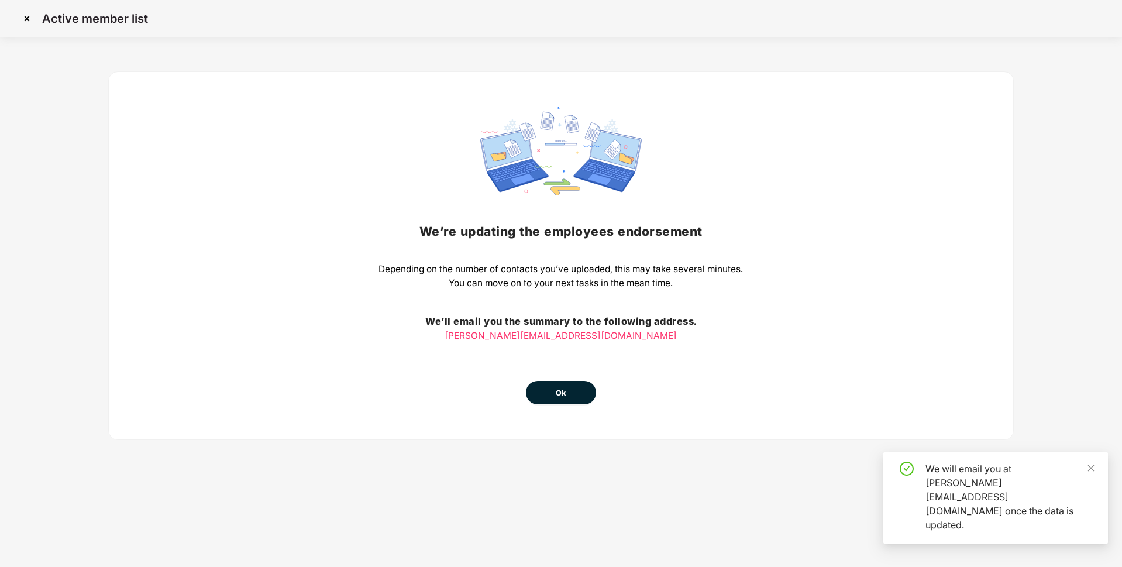
click at [566, 389] on span "Ok" at bounding box center [561, 393] width 11 height 12
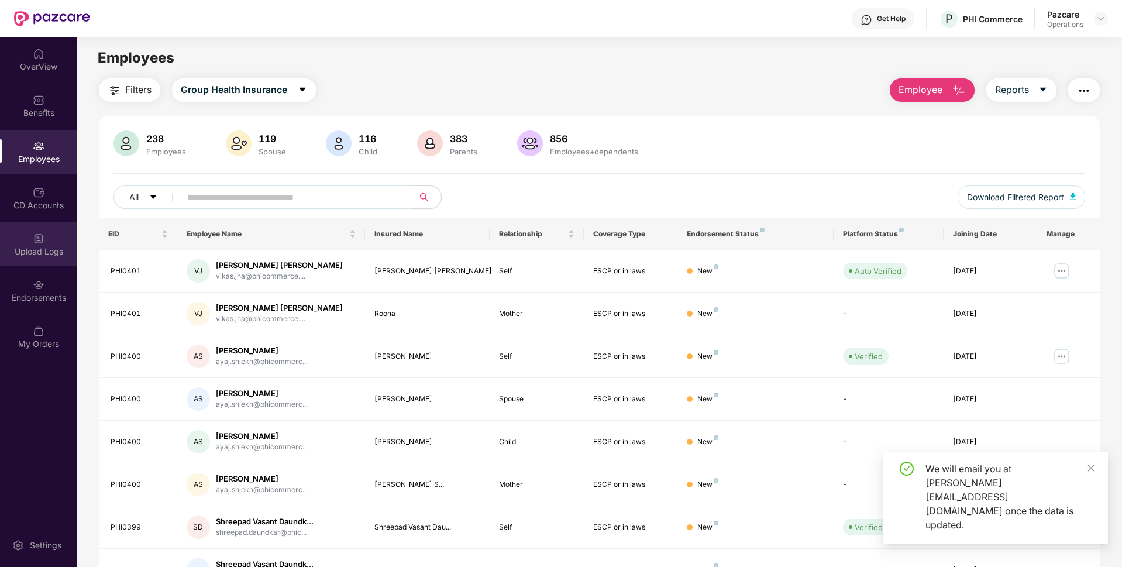
click at [40, 242] on img at bounding box center [39, 239] width 12 height 12
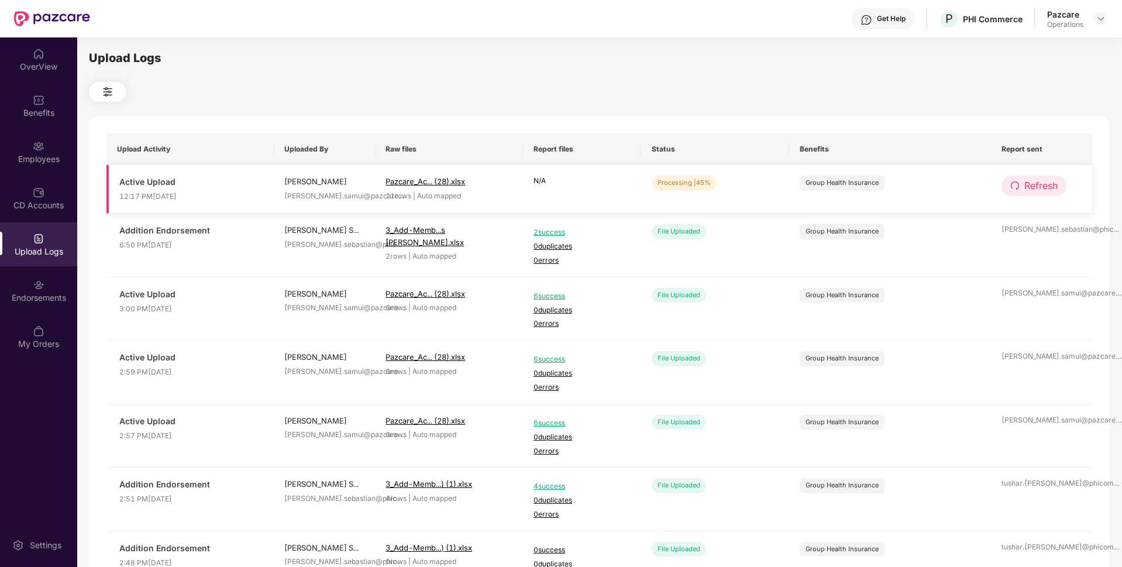
click at [1006, 192] on button "Refresh" at bounding box center [1034, 186] width 65 height 20
click at [1006, 192] on button "Refresh" at bounding box center [1035, 186] width 66 height 20
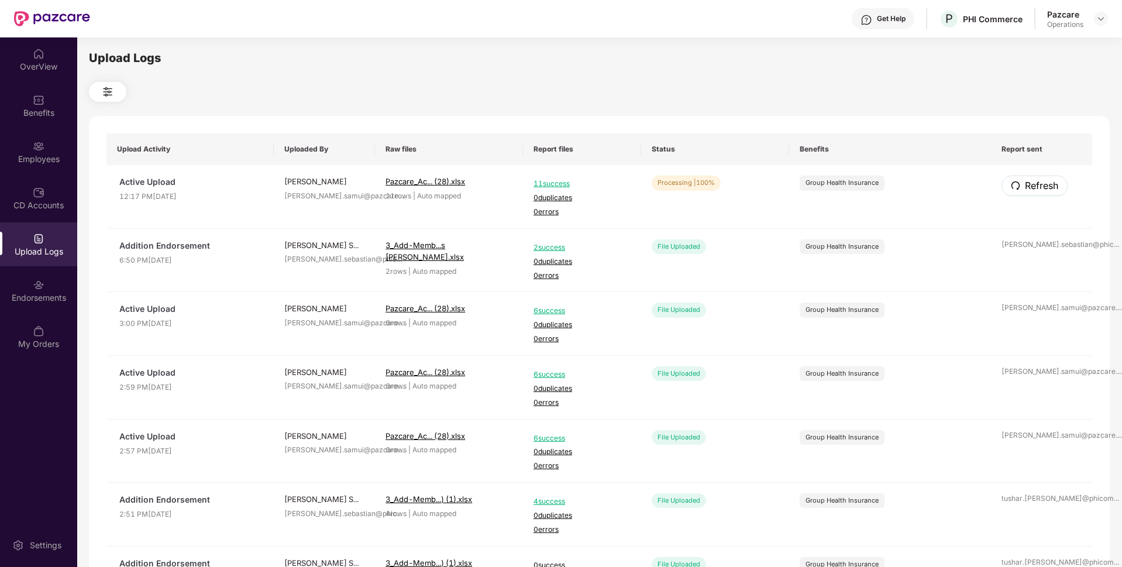
click at [1006, 192] on button "Refresh" at bounding box center [1035, 186] width 66 height 20
click at [0, 160] on div "Employees" at bounding box center [38, 159] width 77 height 12
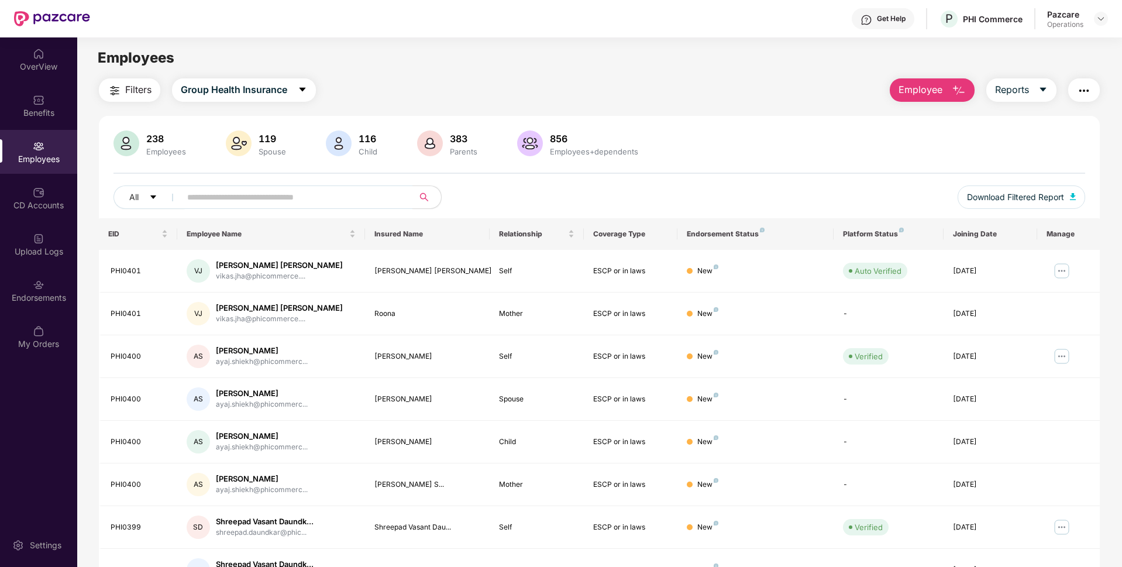
click at [143, 84] on span "Filters" at bounding box center [138, 90] width 26 height 15
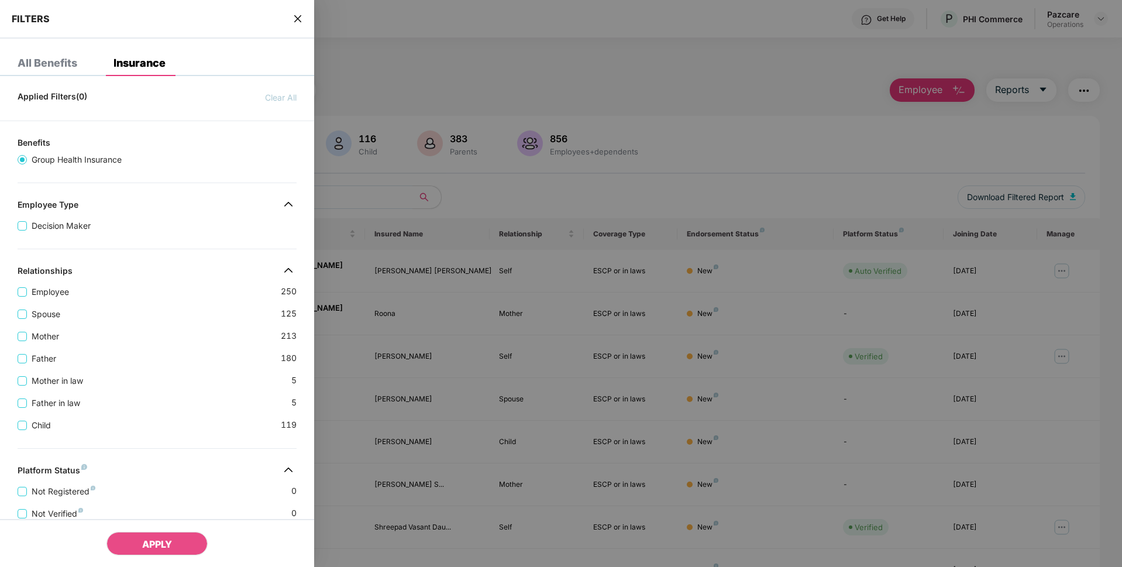
scroll to position [263, 0]
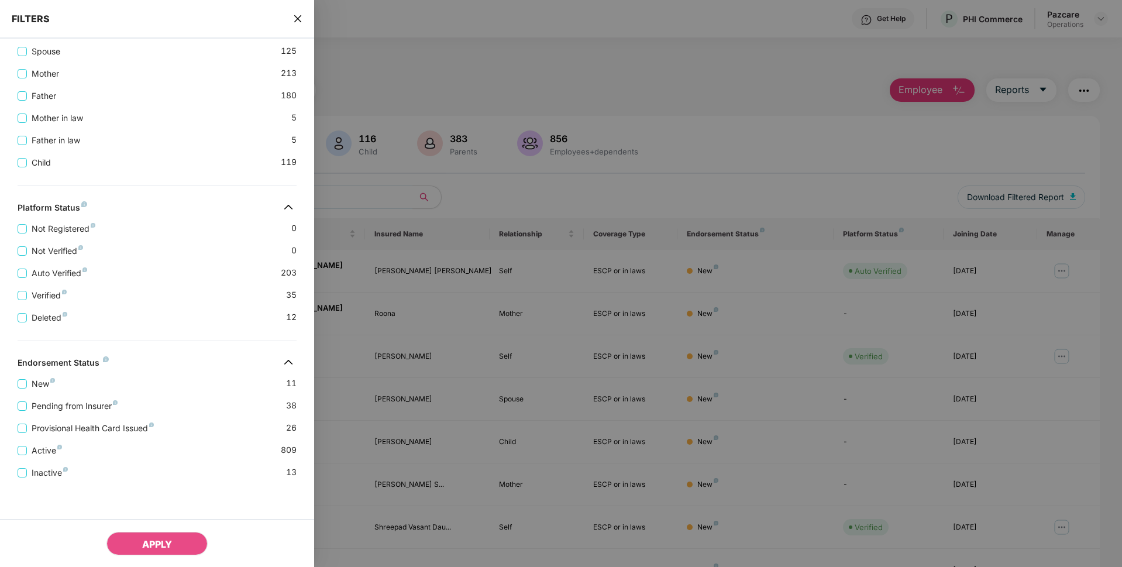
click at [302, 17] on icon "close" at bounding box center [297, 18] width 9 height 9
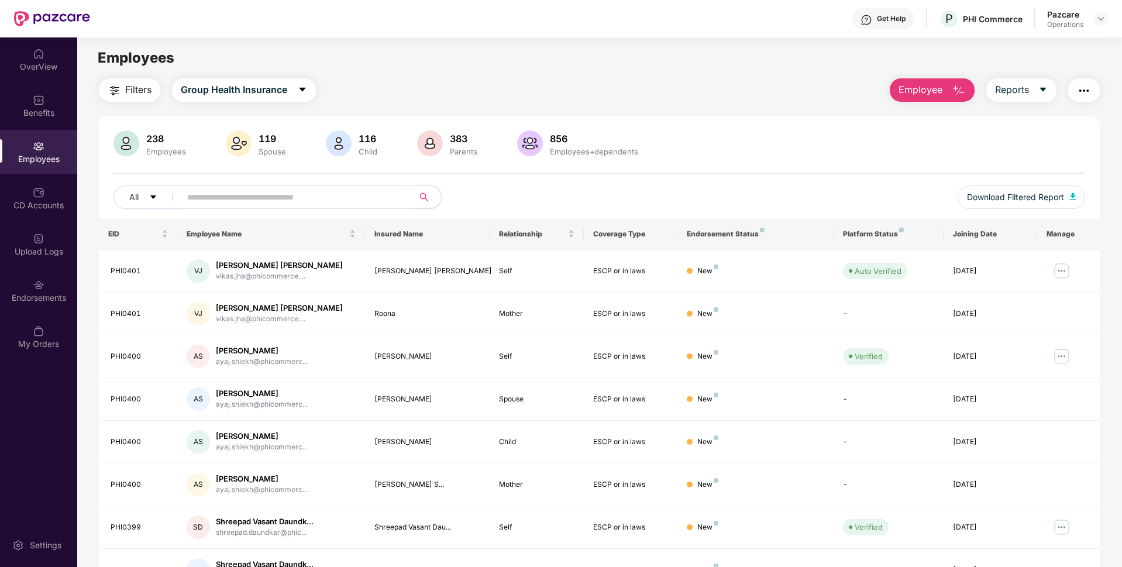
click at [144, 94] on span "Filters" at bounding box center [138, 90] width 26 height 15
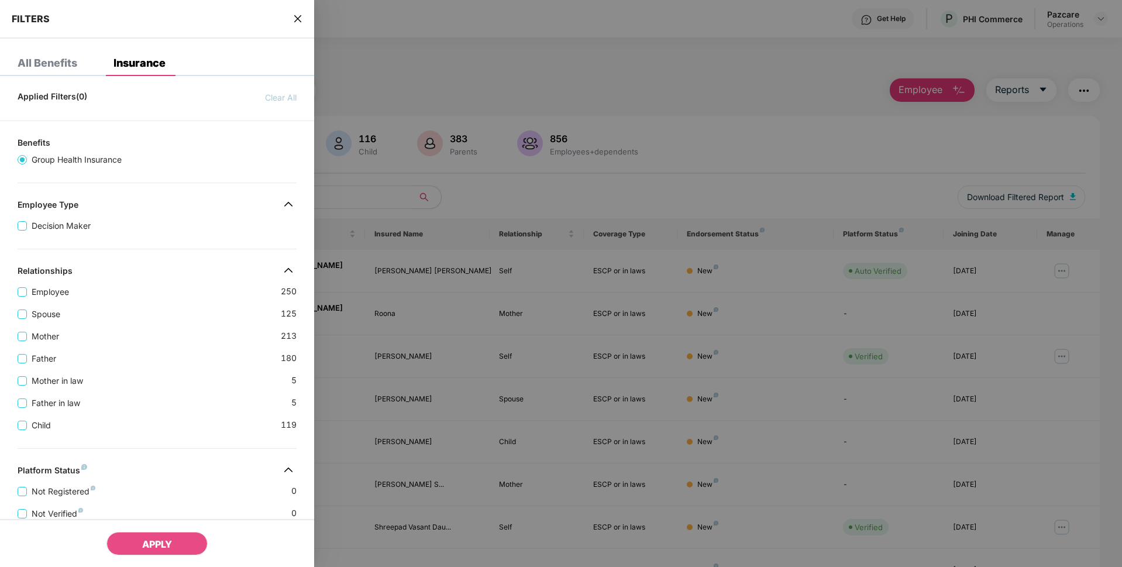
scroll to position [263, 0]
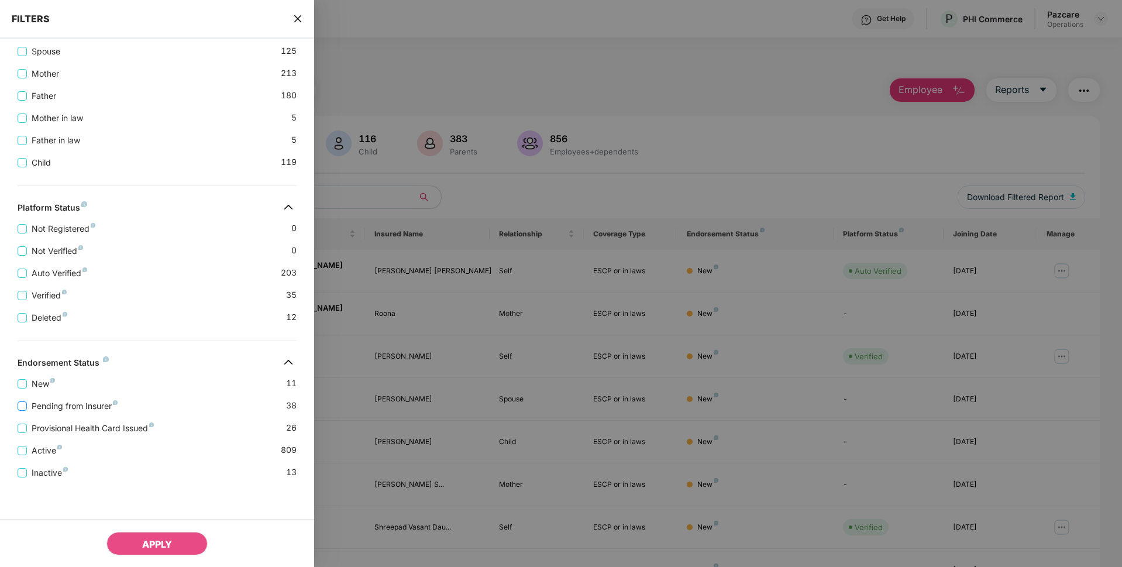
click at [50, 400] on span "Pending from Insurer" at bounding box center [74, 406] width 95 height 13
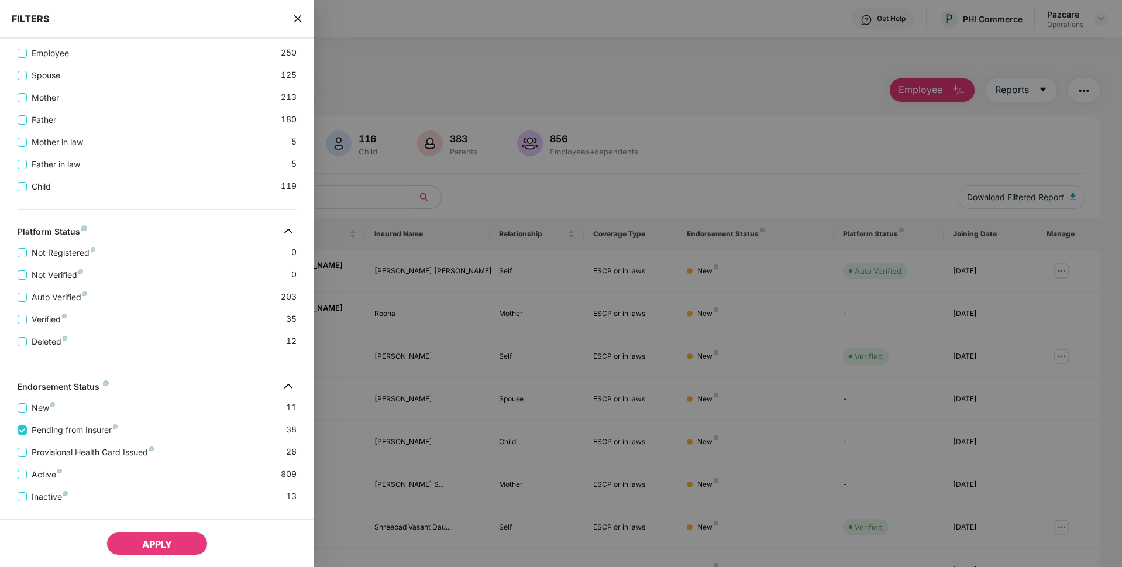
click at [138, 547] on button "APPLY" at bounding box center [156, 543] width 101 height 23
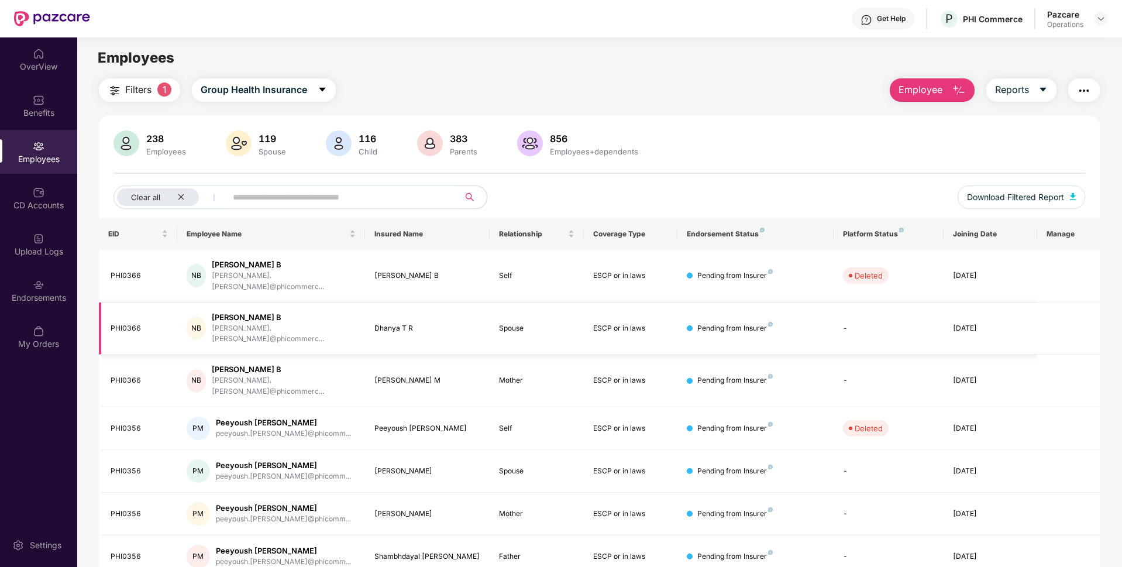
scroll to position [152, 0]
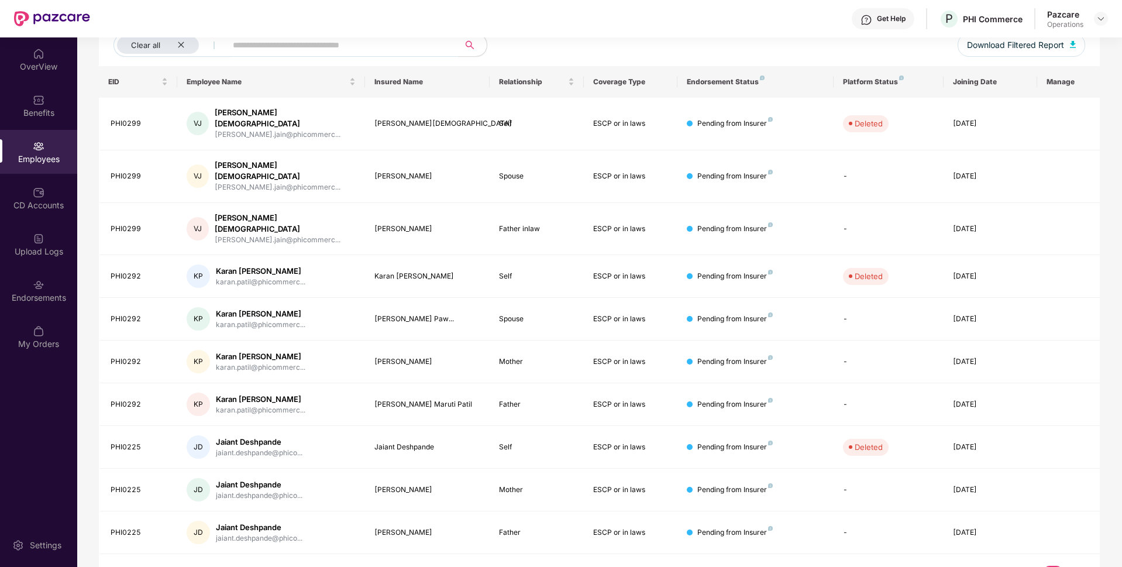
click at [1070, 566] on link "3" at bounding box center [1072, 575] width 19 height 18
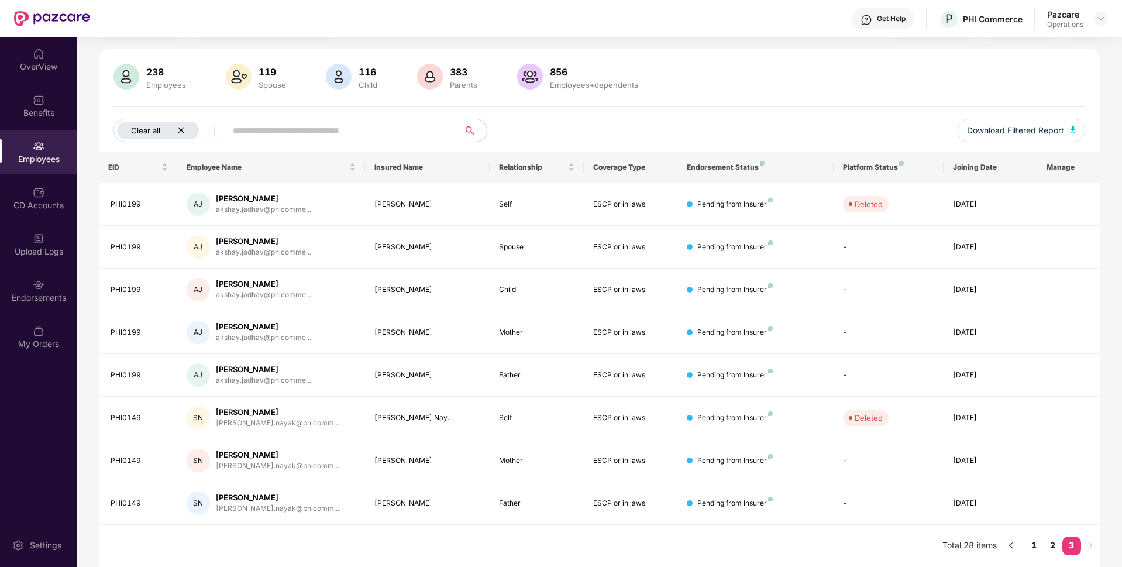
scroll to position [0, 0]
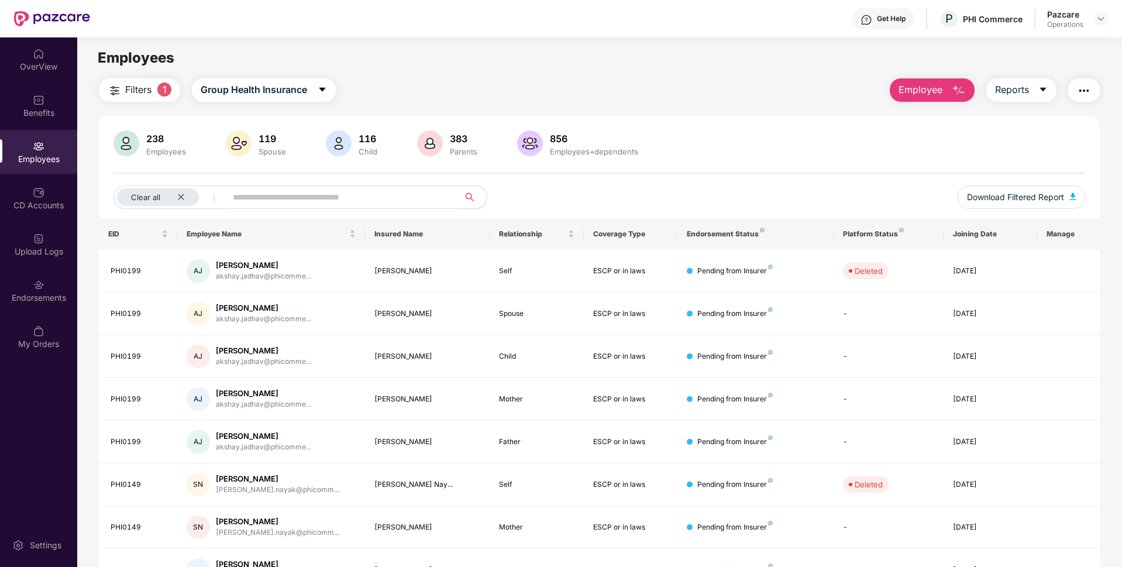
click at [147, 88] on span "Filters" at bounding box center [138, 90] width 26 height 15
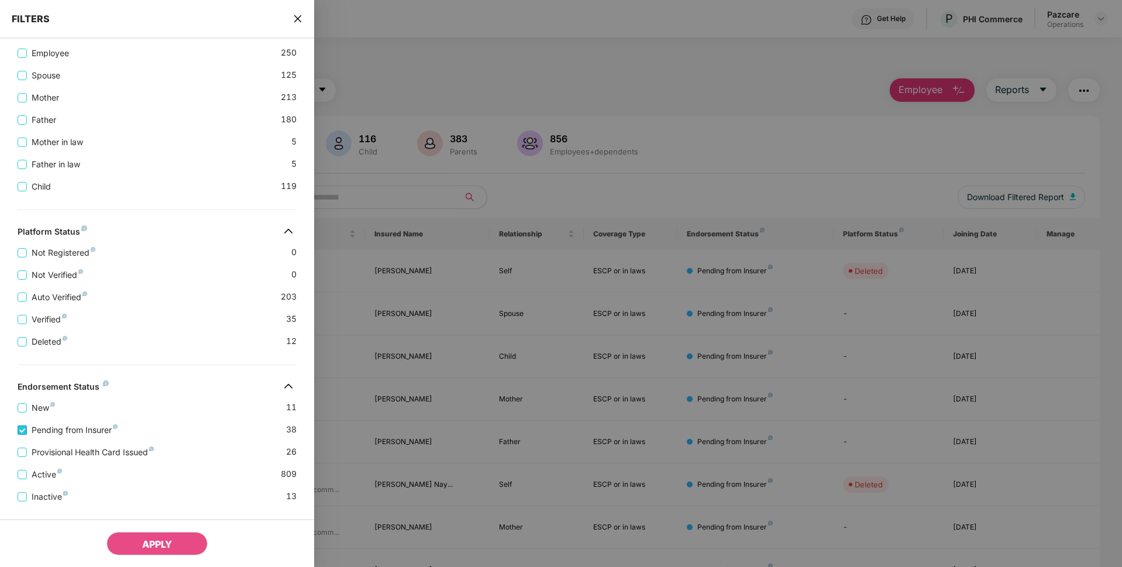
click at [68, 428] on span "Pending from Insurer" at bounding box center [74, 430] width 95 height 13
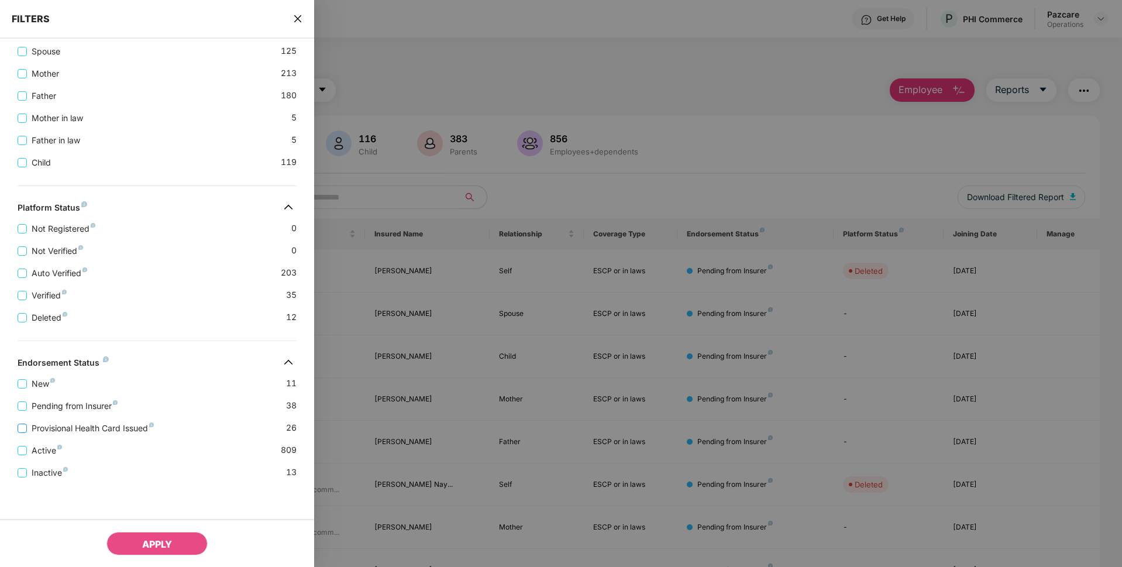
click at [47, 431] on span "Provisional Health Card Issued" at bounding box center [93, 428] width 132 height 13
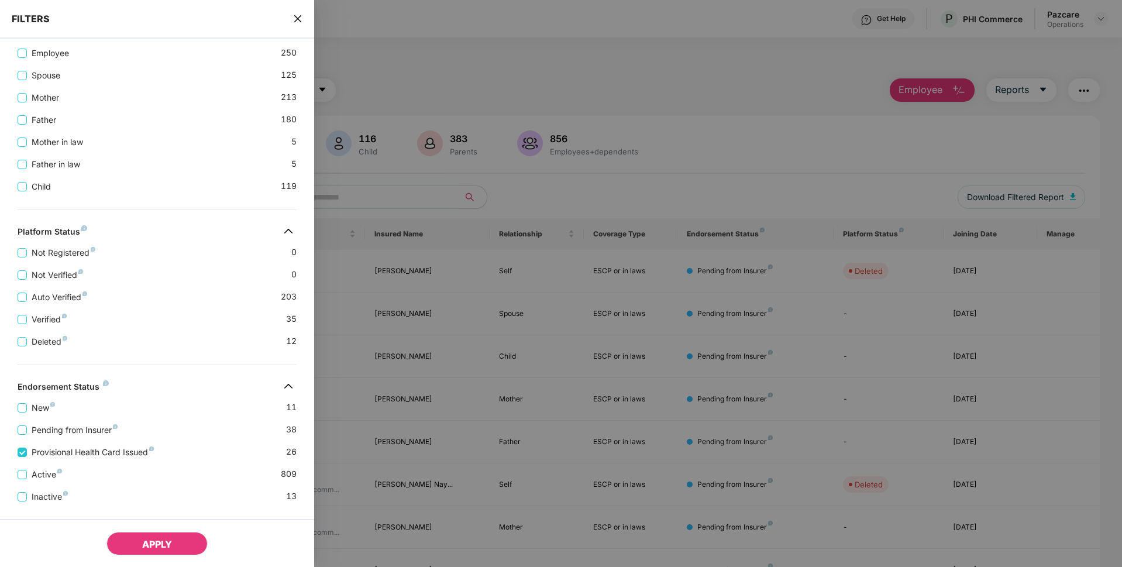
click at [152, 544] on span "APPLY" at bounding box center [157, 544] width 30 height 12
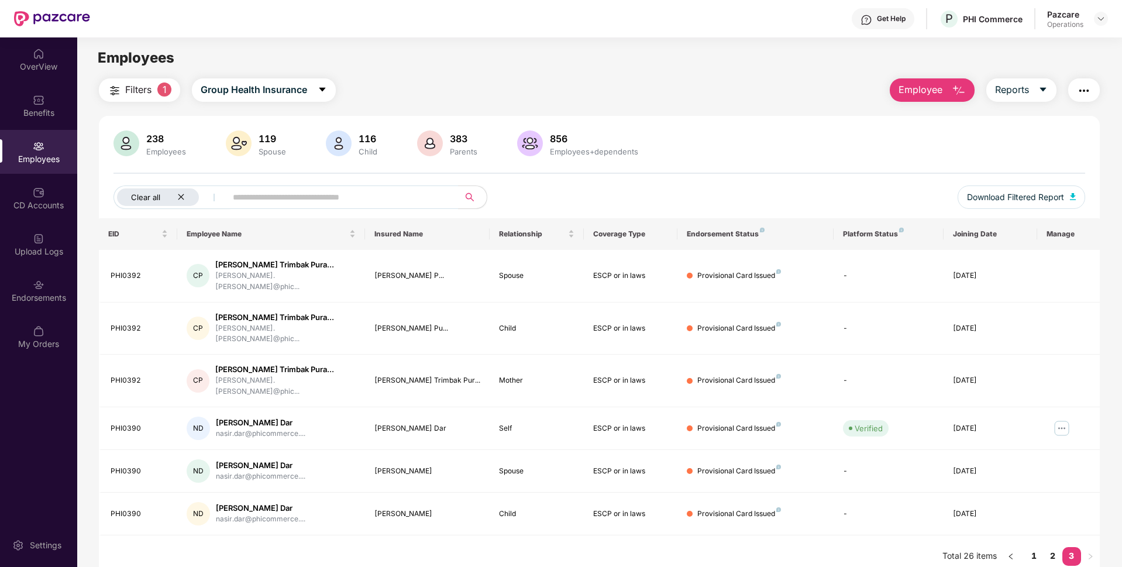
click at [177, 195] on icon "close" at bounding box center [181, 197] width 8 height 8
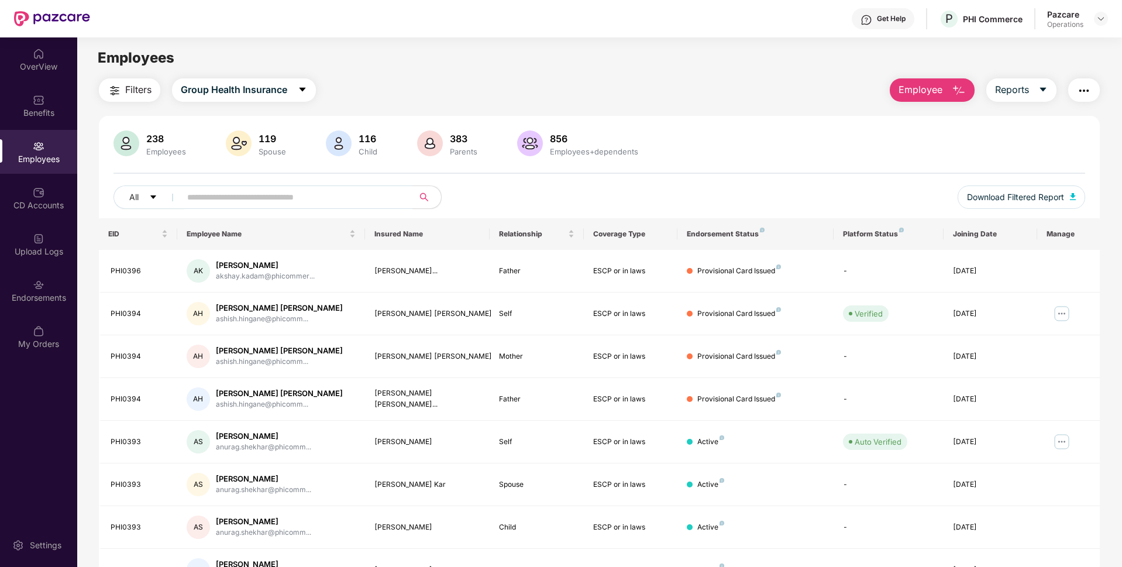
click at [130, 94] on span "Filters" at bounding box center [138, 90] width 26 height 15
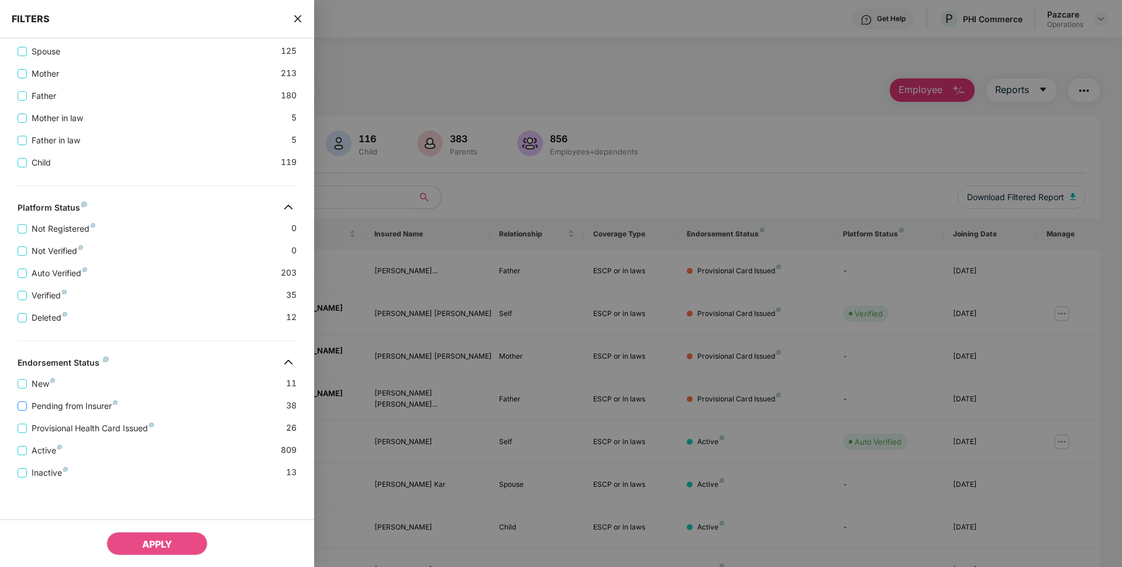
click at [74, 408] on span "Pending from Insurer" at bounding box center [74, 406] width 95 height 13
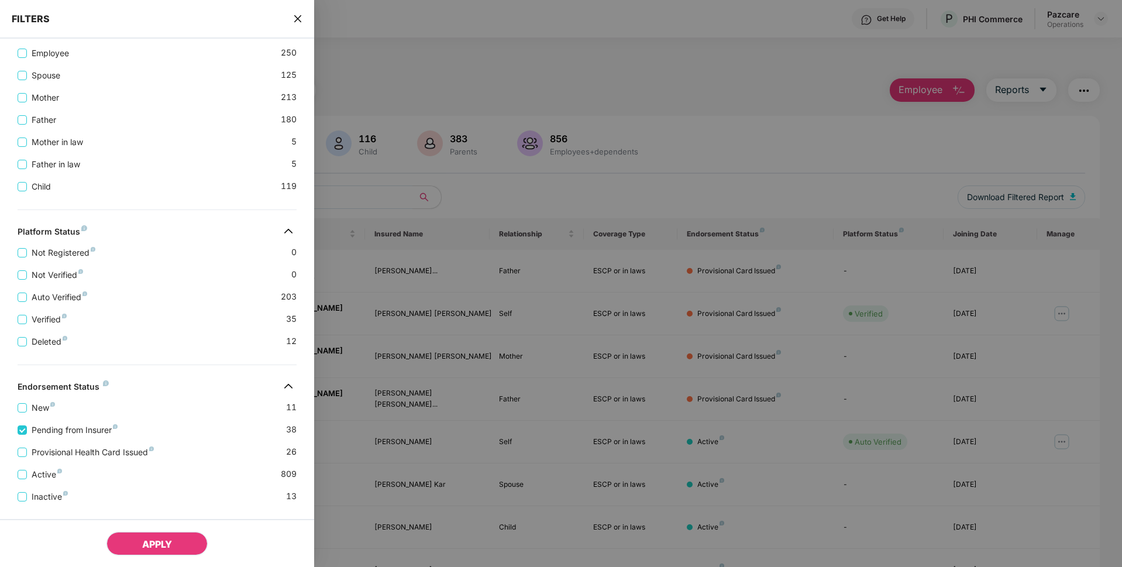
click at [146, 554] on button "APPLY" at bounding box center [156, 543] width 101 height 23
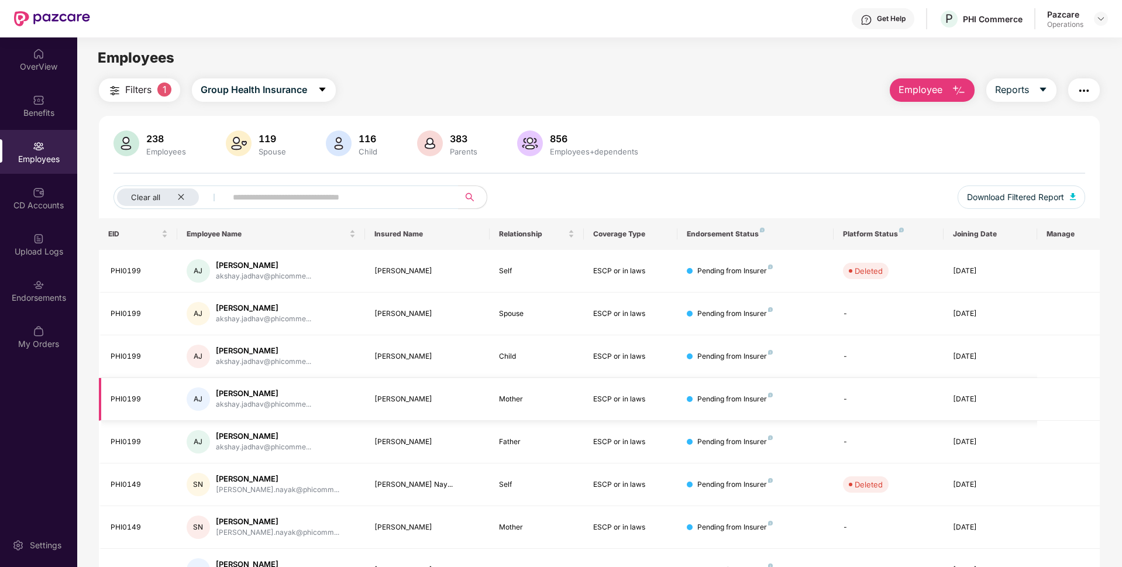
scroll to position [67, 0]
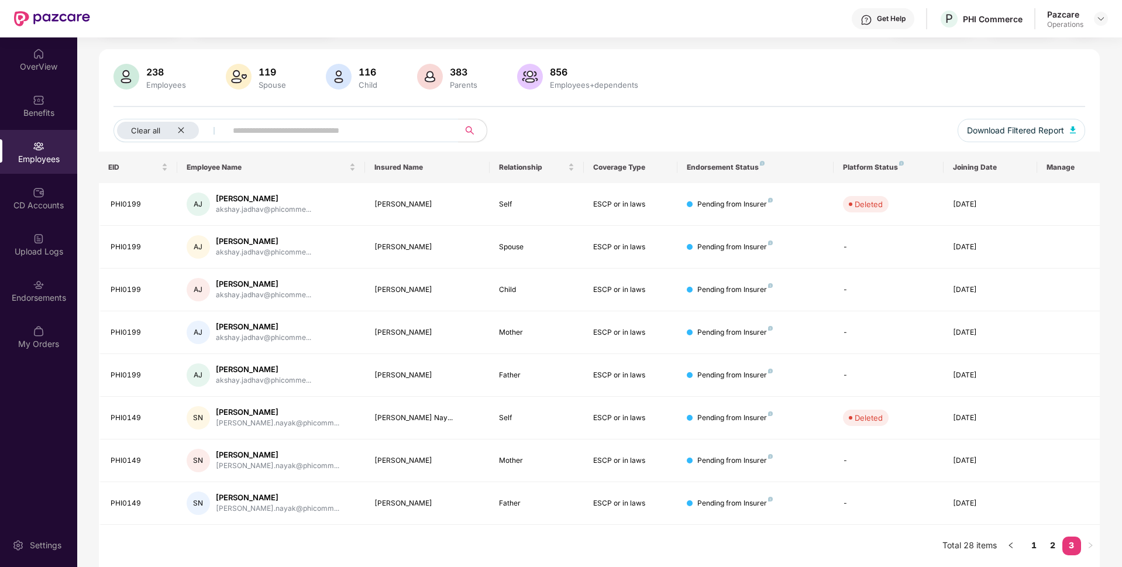
click at [1063, 541] on link "3" at bounding box center [1072, 546] width 19 height 18
click at [1054, 544] on link "2" at bounding box center [1053, 546] width 19 height 18
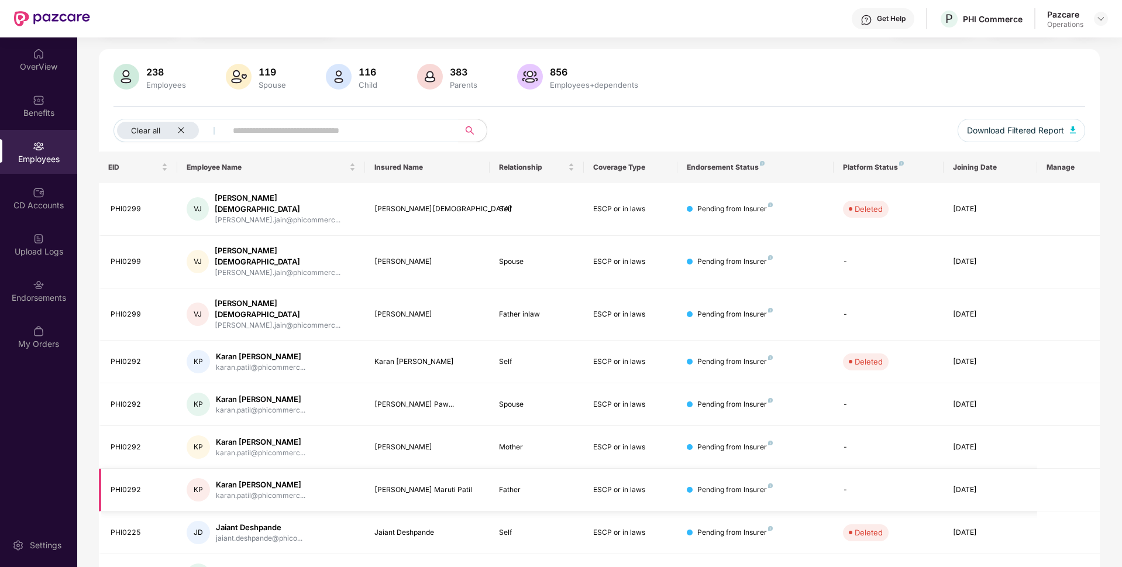
scroll to position [152, 0]
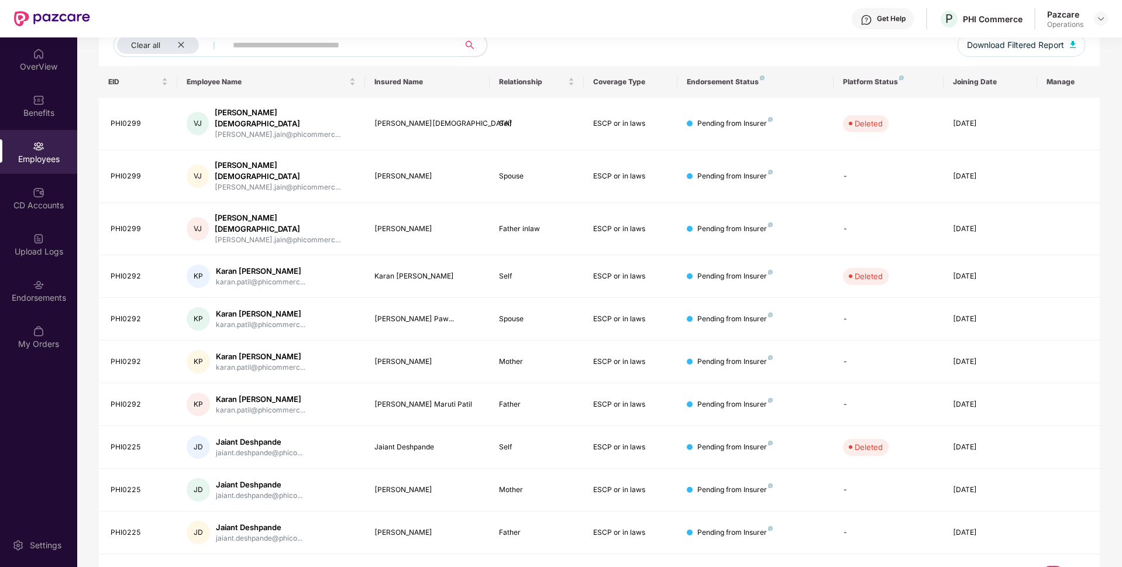
click at [1030, 566] on link "1" at bounding box center [1034, 575] width 19 height 18
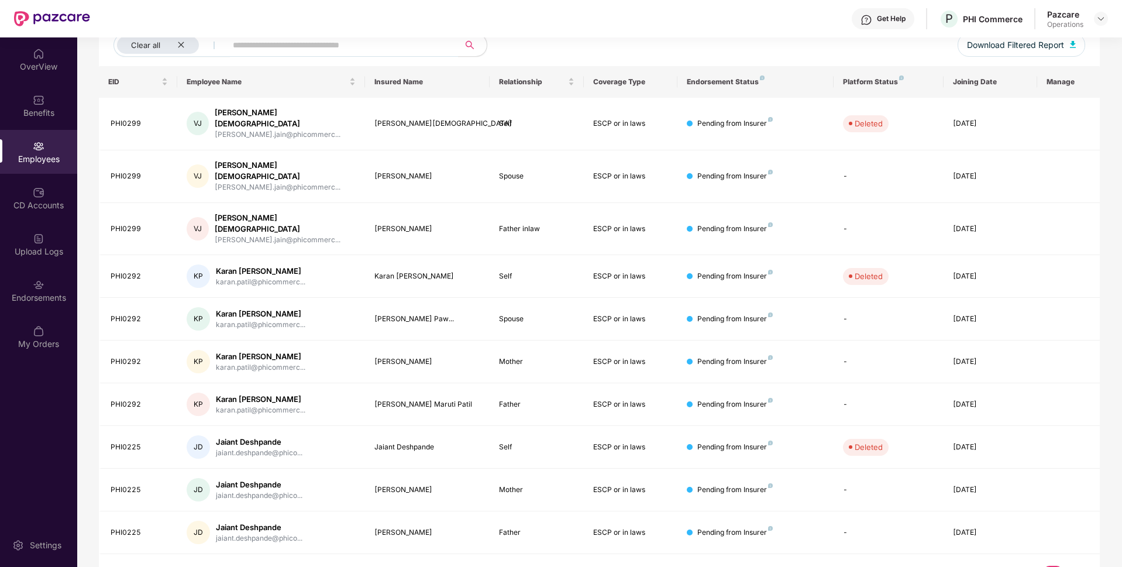
click at [1067, 566] on link "3" at bounding box center [1072, 575] width 19 height 18
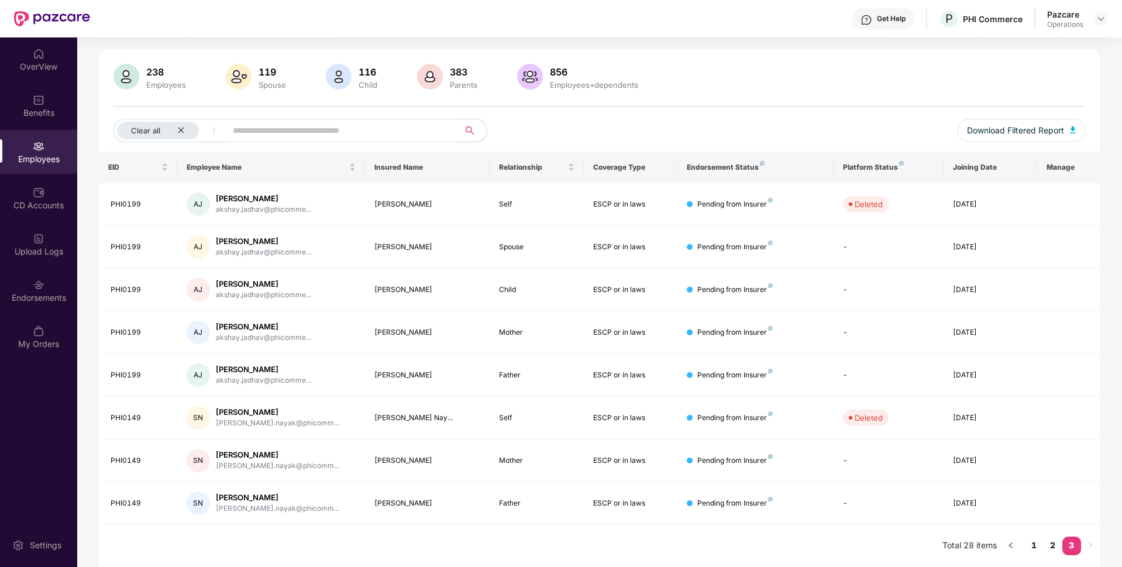
scroll to position [0, 0]
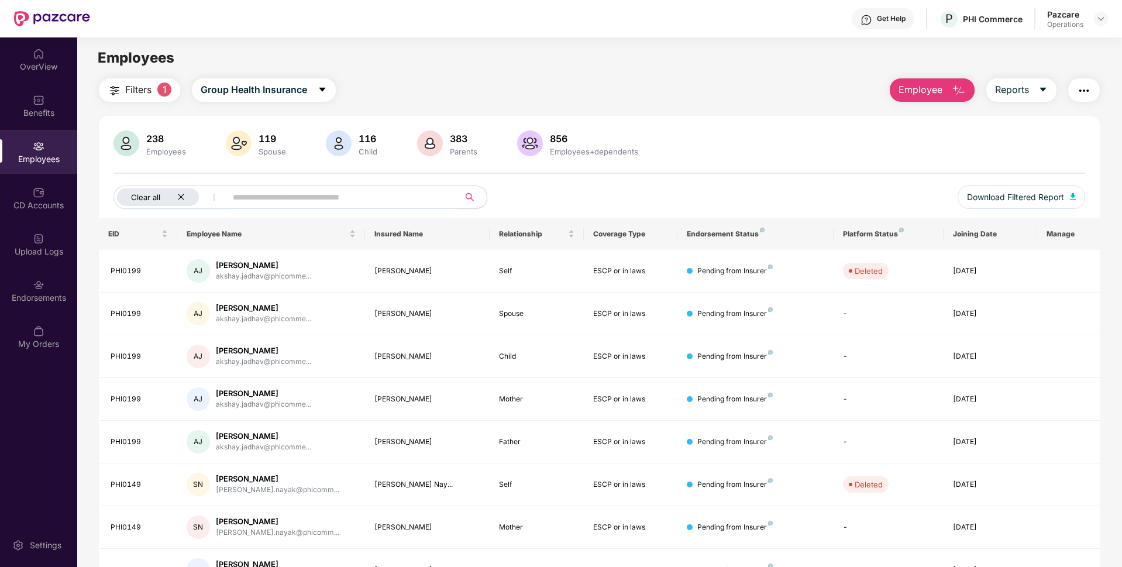
click at [185, 195] on div "Clear all" at bounding box center [158, 197] width 82 height 18
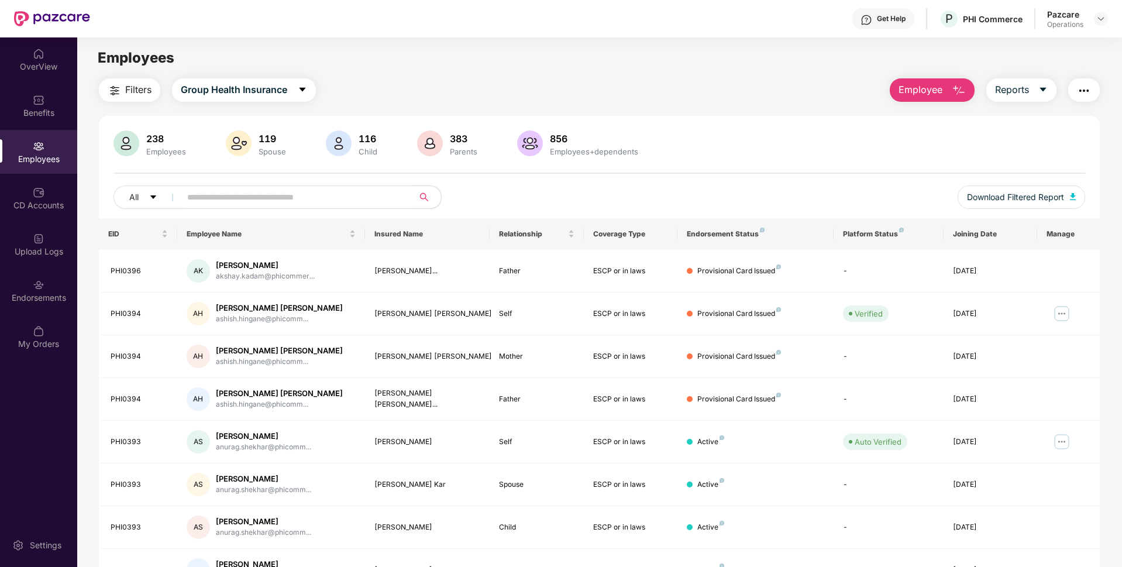
click at [138, 94] on span "Filters" at bounding box center [138, 90] width 26 height 15
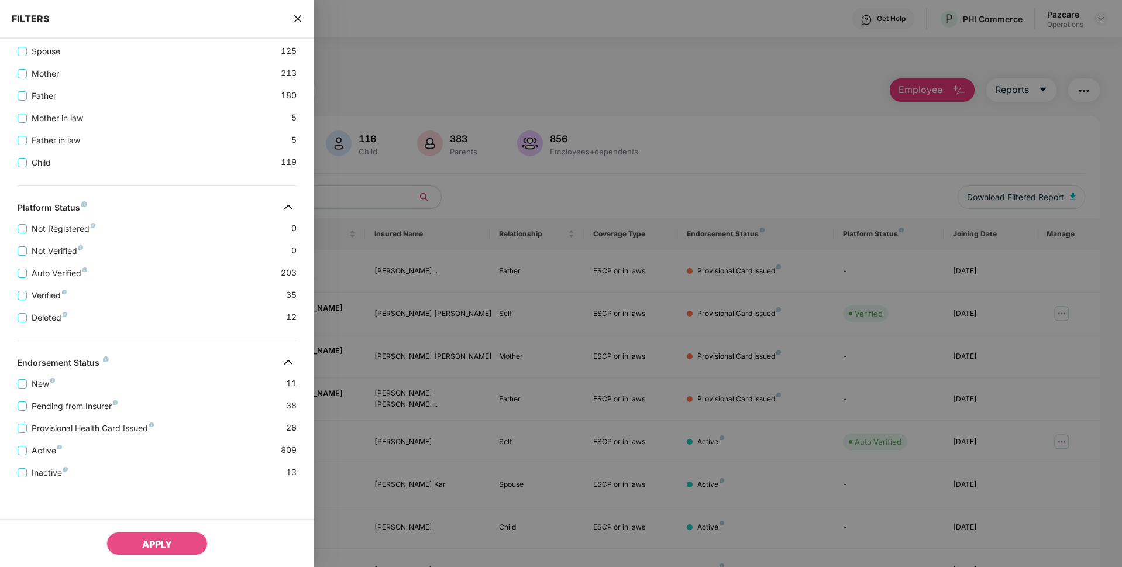
click at [297, 23] on span "close" at bounding box center [297, 19] width 9 height 12
